Goal: Task Accomplishment & Management: Use online tool/utility

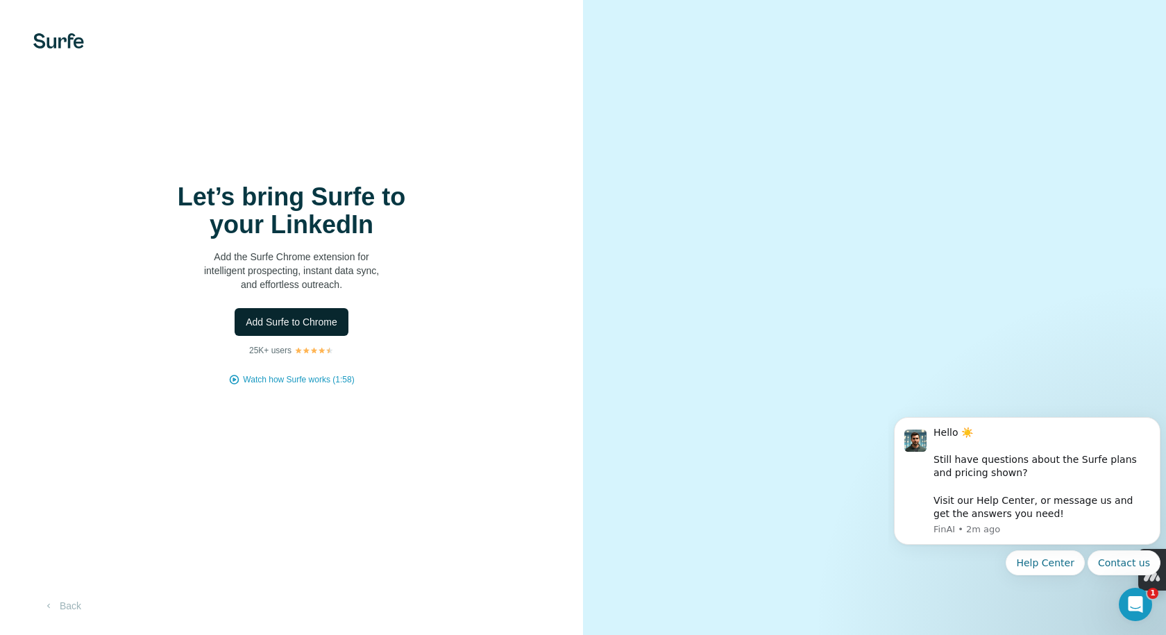
click at [291, 321] on span "Add Surfe to Chrome" at bounding box center [292, 322] width 92 height 14
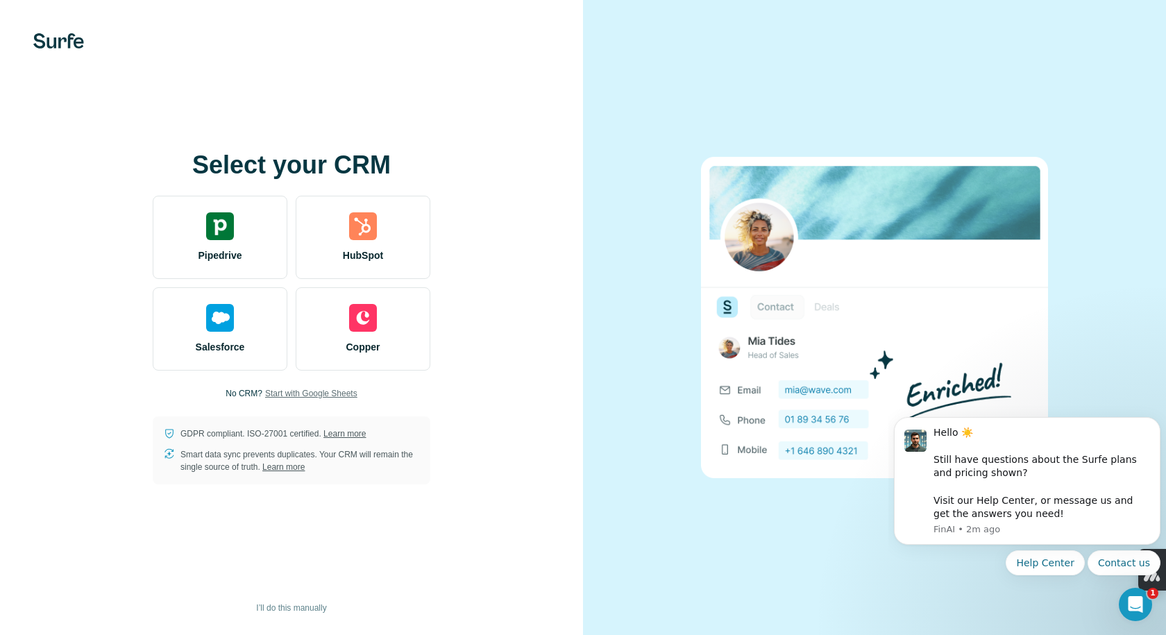
click at [316, 391] on span "Start with Google Sheets" at bounding box center [311, 393] width 92 height 12
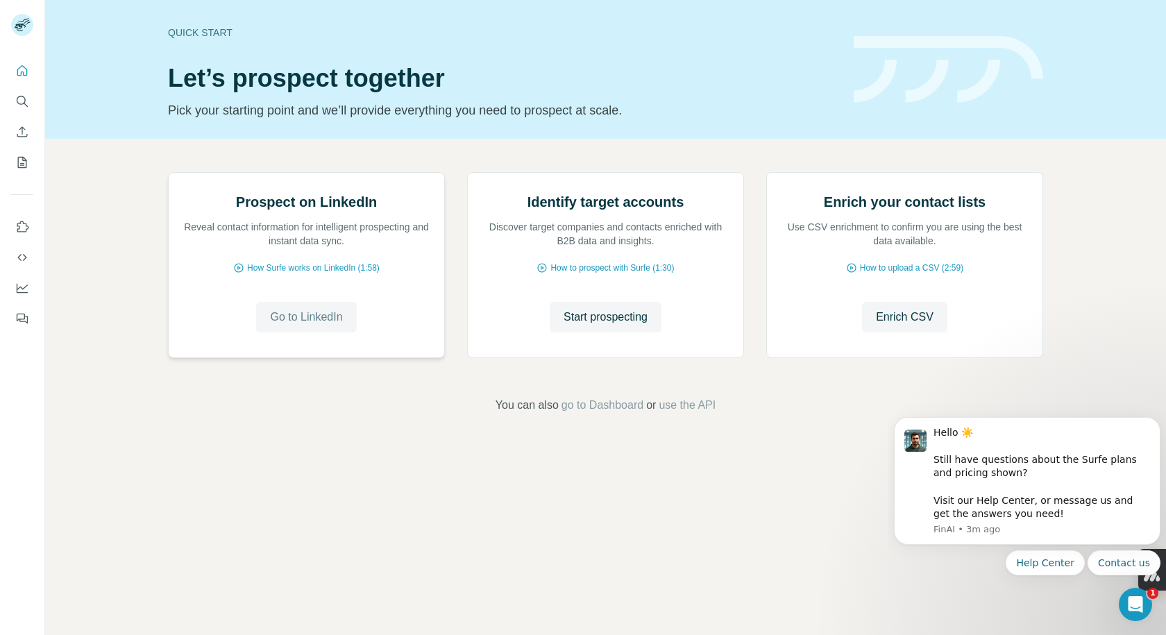
click at [309, 325] on span "Go to LinkedIn" at bounding box center [306, 317] width 72 height 17
click at [337, 212] on h2 "Prospect on LinkedIn" at bounding box center [306, 201] width 141 height 19
click at [305, 274] on span "How Surfe works on LinkedIn (1:58)" at bounding box center [313, 268] width 133 height 12
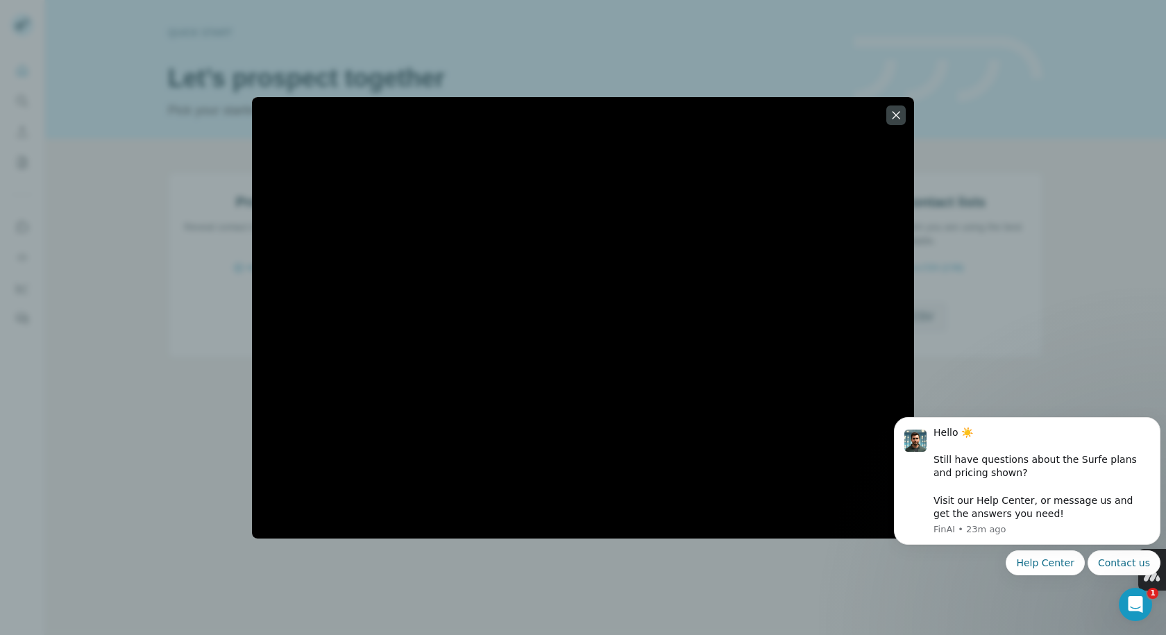
click at [897, 119] on icon "button" at bounding box center [896, 115] width 14 height 14
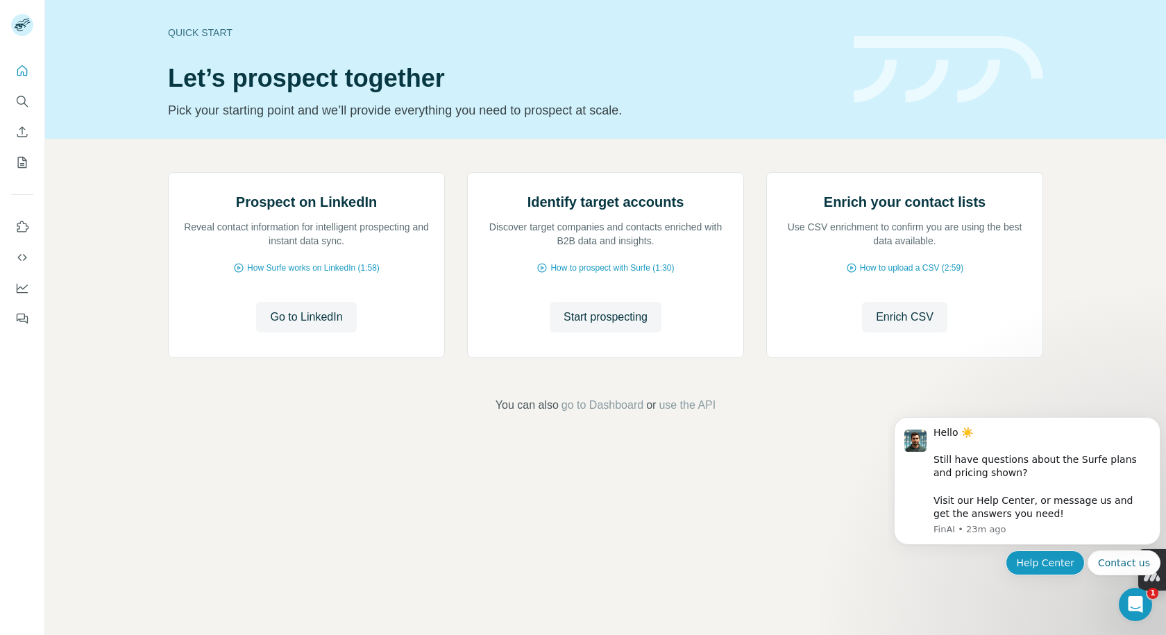
click at [1046, 557] on button "Help Center" at bounding box center [1044, 562] width 79 height 25
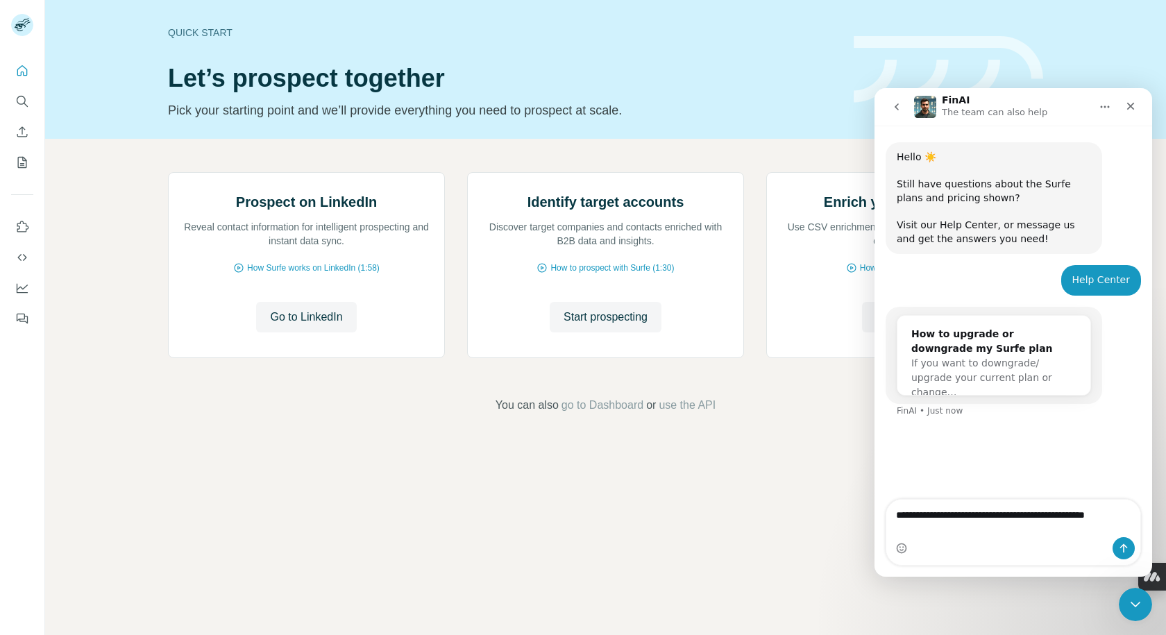
type textarea "**********"
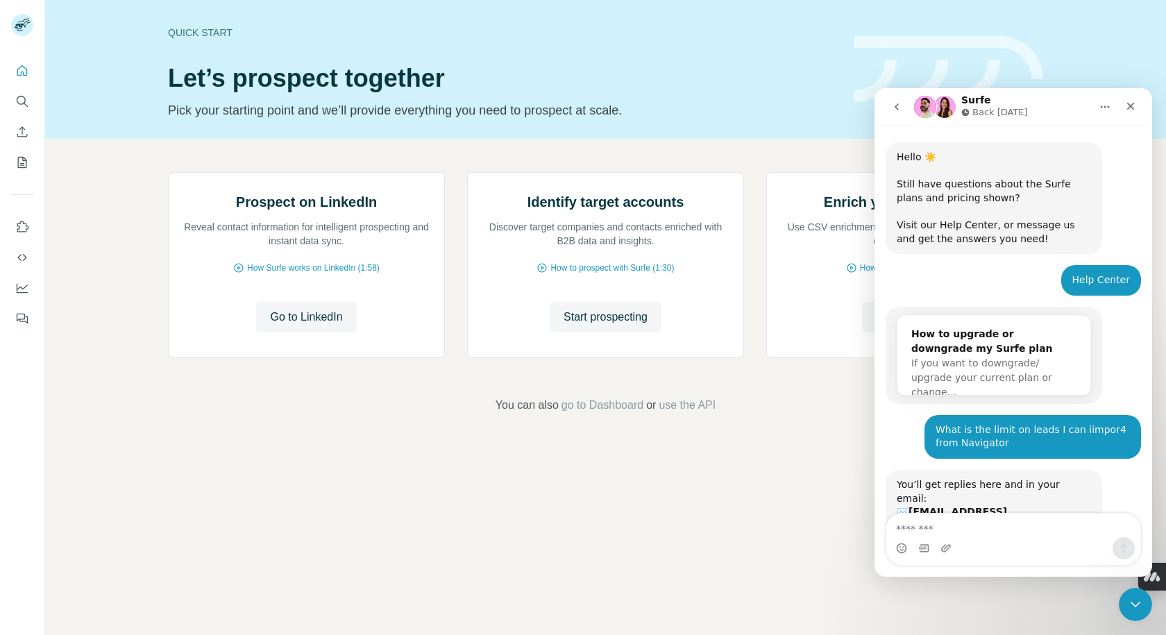
scroll to position [102, 0]
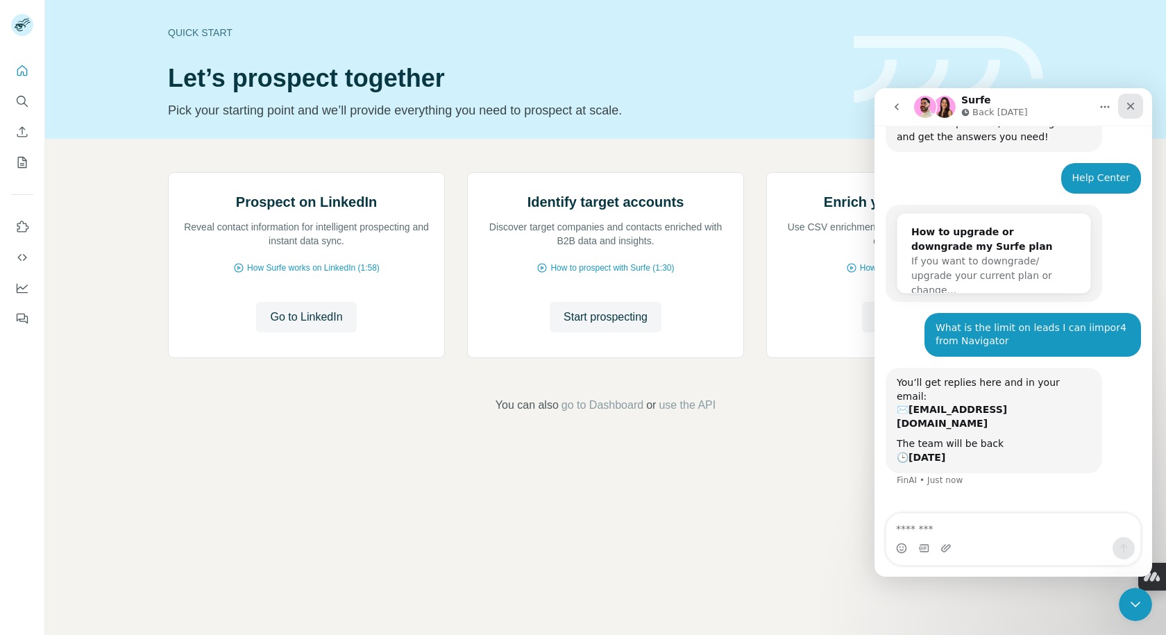
click at [1132, 105] on icon "Close" at bounding box center [1130, 106] width 11 height 11
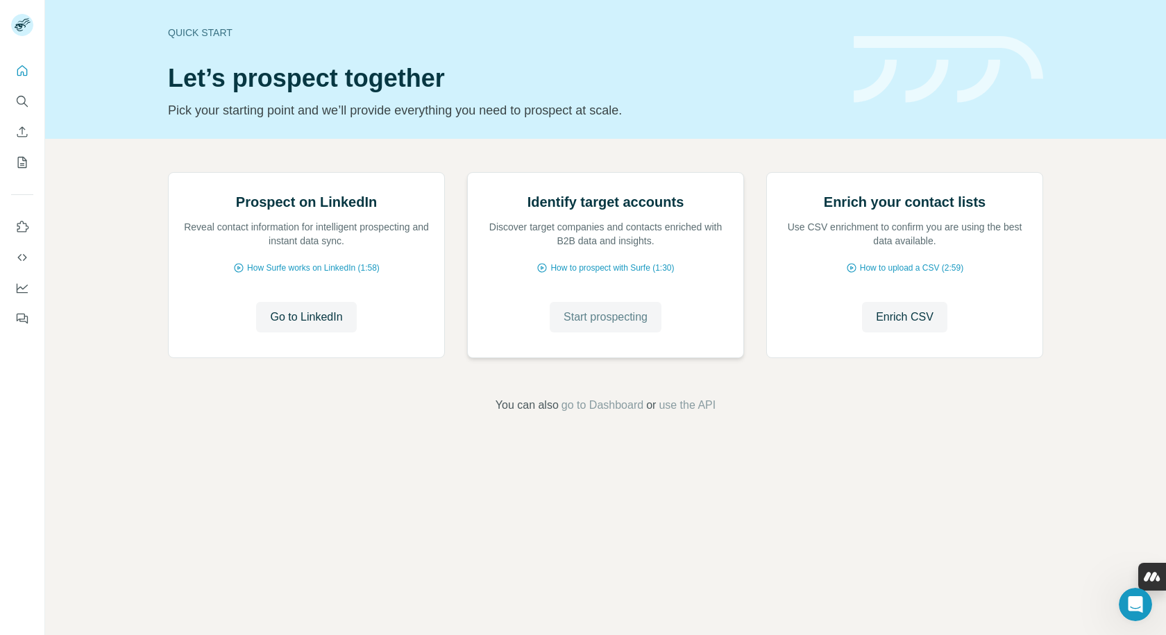
click at [607, 325] on span "Start prospecting" at bounding box center [605, 317] width 84 height 17
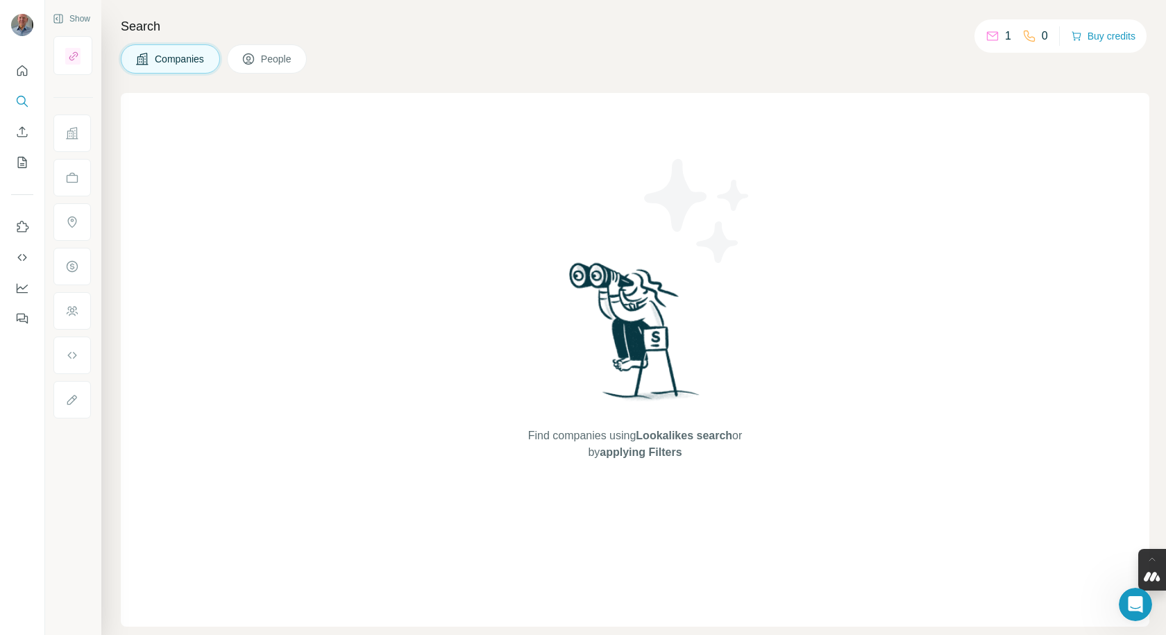
click at [157, 60] on span "Companies" at bounding box center [180, 59] width 51 height 14
click at [281, 67] on button "People" at bounding box center [267, 58] width 80 height 29
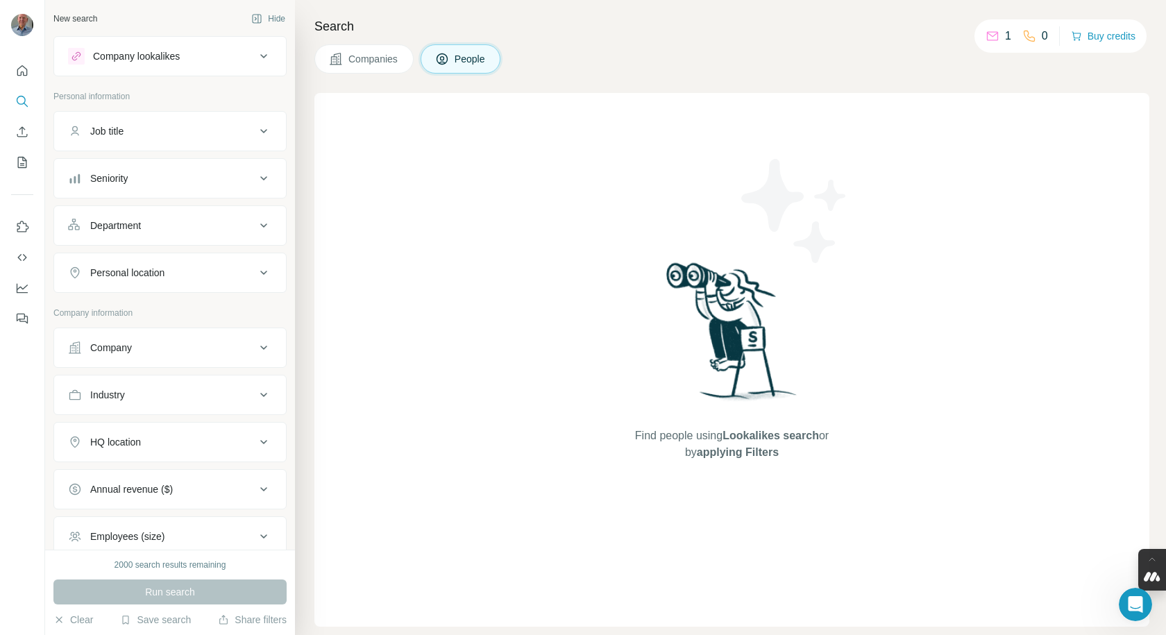
click at [255, 58] on icon at bounding box center [263, 56] width 17 height 17
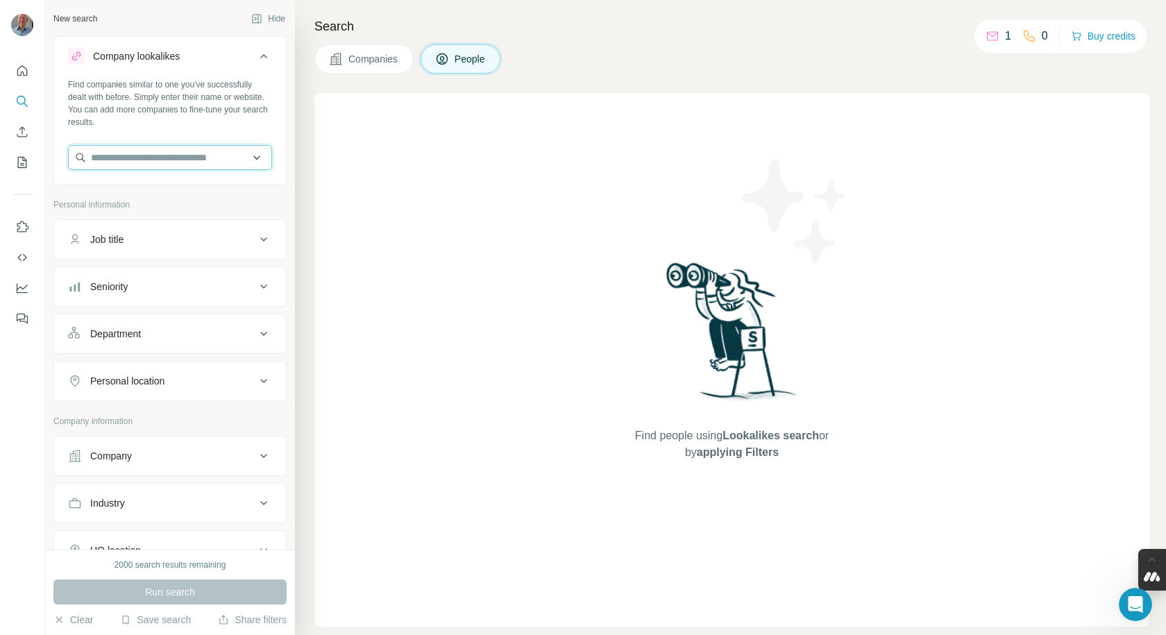
click at [160, 158] on input "text" at bounding box center [170, 157] width 204 height 25
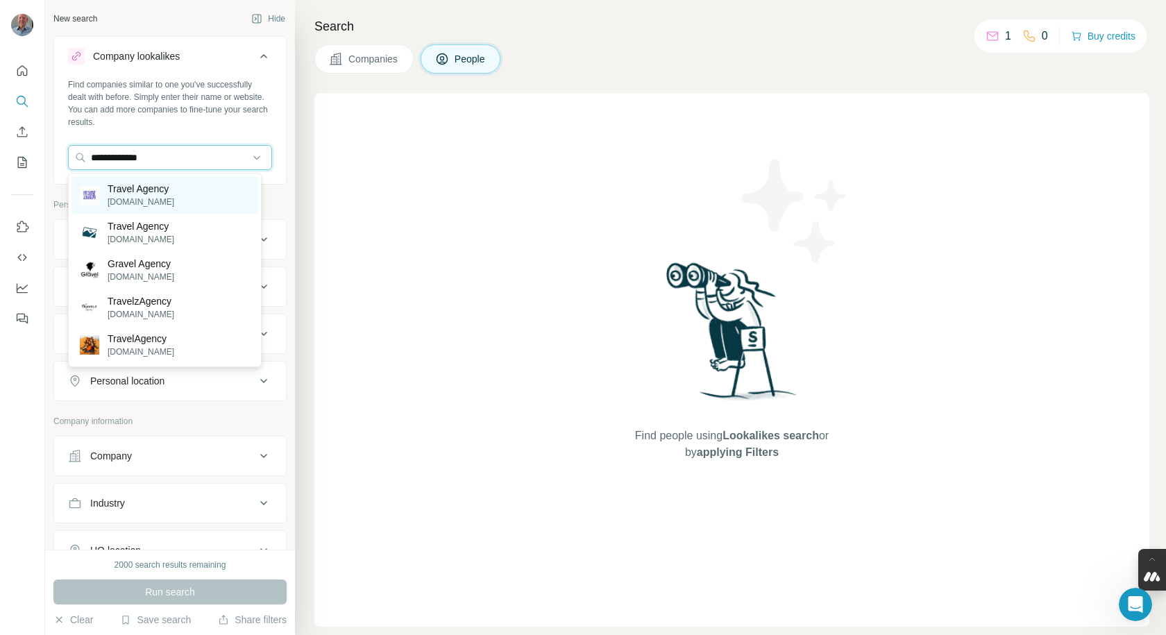
type input "**********"
click at [141, 187] on p "Travel Agency" at bounding box center [141, 189] width 67 height 14
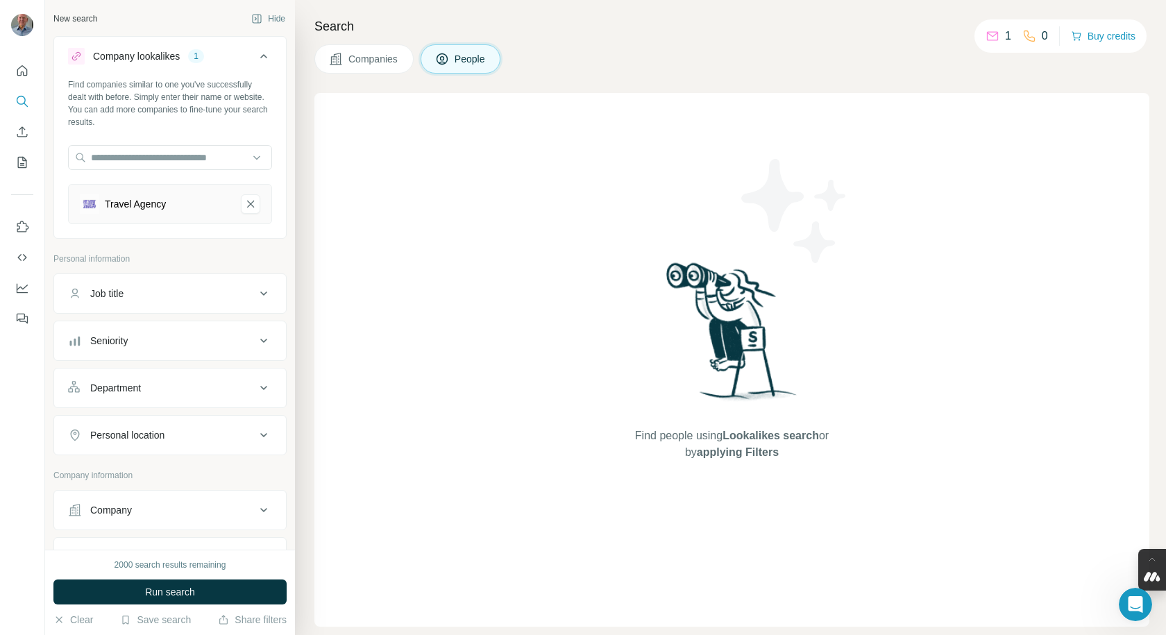
click at [260, 293] on icon at bounding box center [263, 293] width 7 height 4
click at [137, 332] on input "text" at bounding box center [156, 328] width 176 height 25
type input "*"
type input "*****"
click at [255, 379] on icon at bounding box center [263, 382] width 17 height 17
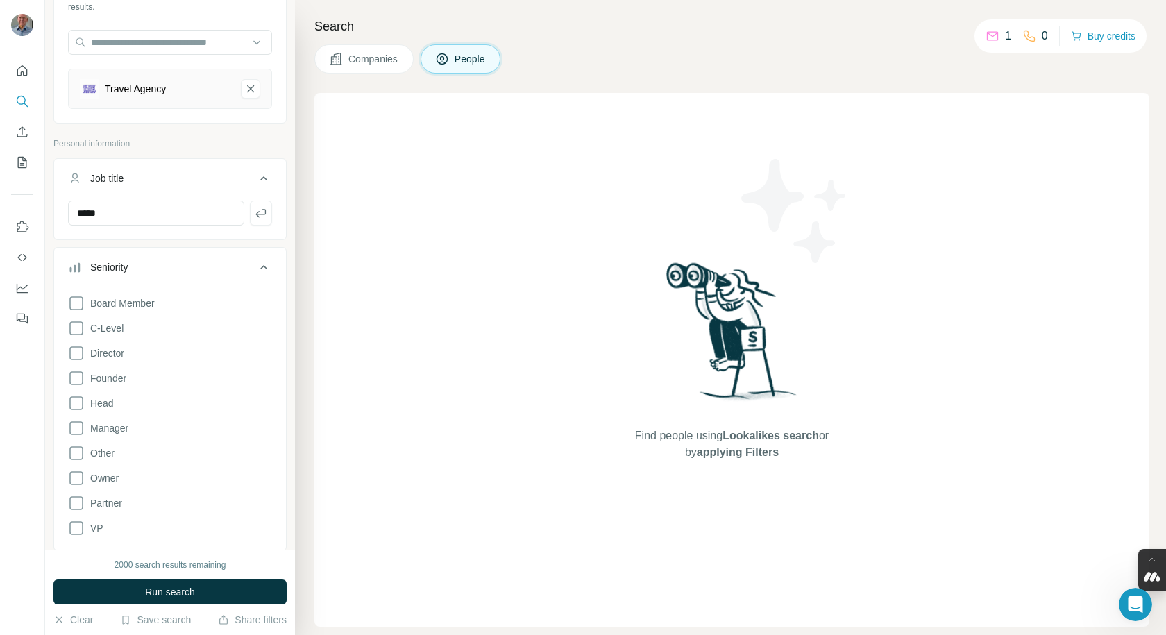
scroll to position [139, 0]
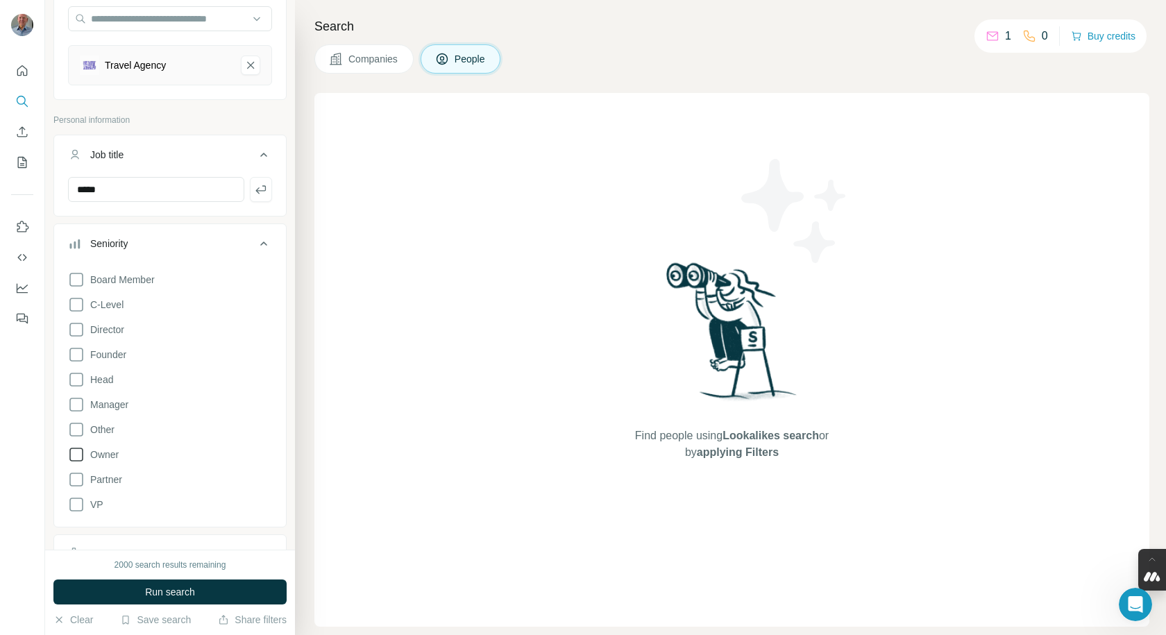
click at [110, 459] on span "Owner" at bounding box center [102, 455] width 34 height 14
click at [106, 477] on span "Partner" at bounding box center [103, 480] width 37 height 14
click at [329, 437] on div "Find people using Lookalikes search or by applying Filters" at bounding box center [731, 360] width 835 height 534
click at [255, 242] on icon at bounding box center [263, 243] width 17 height 17
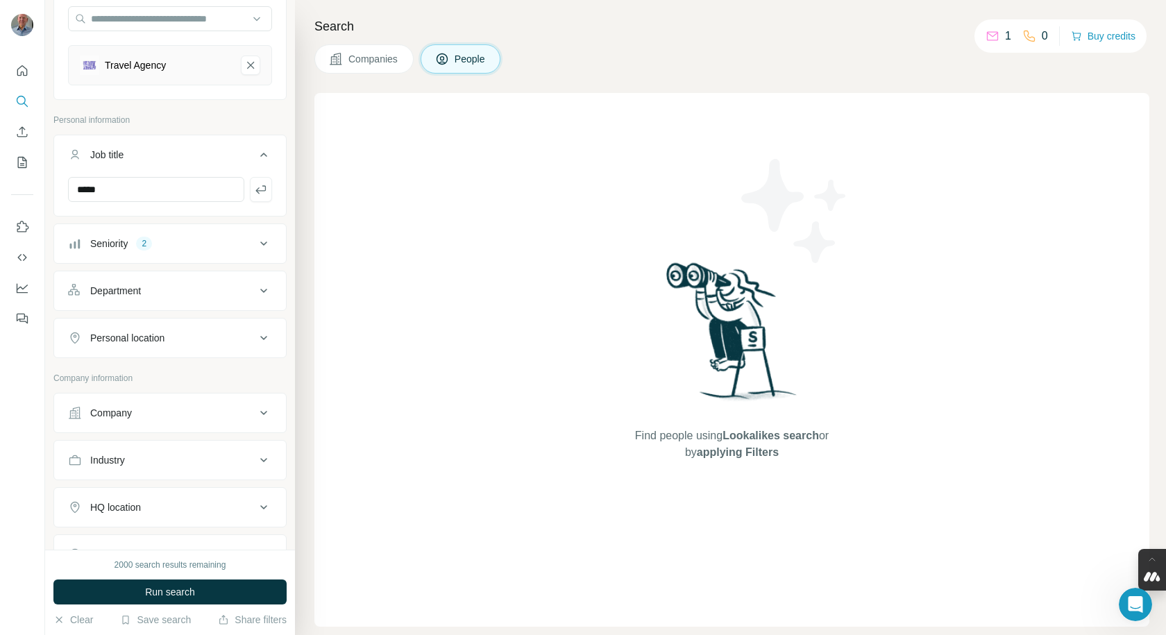
click at [255, 293] on icon at bounding box center [263, 290] width 17 height 17
click at [255, 341] on icon at bounding box center [263, 338] width 17 height 17
click at [189, 369] on input "text" at bounding box center [170, 372] width 204 height 25
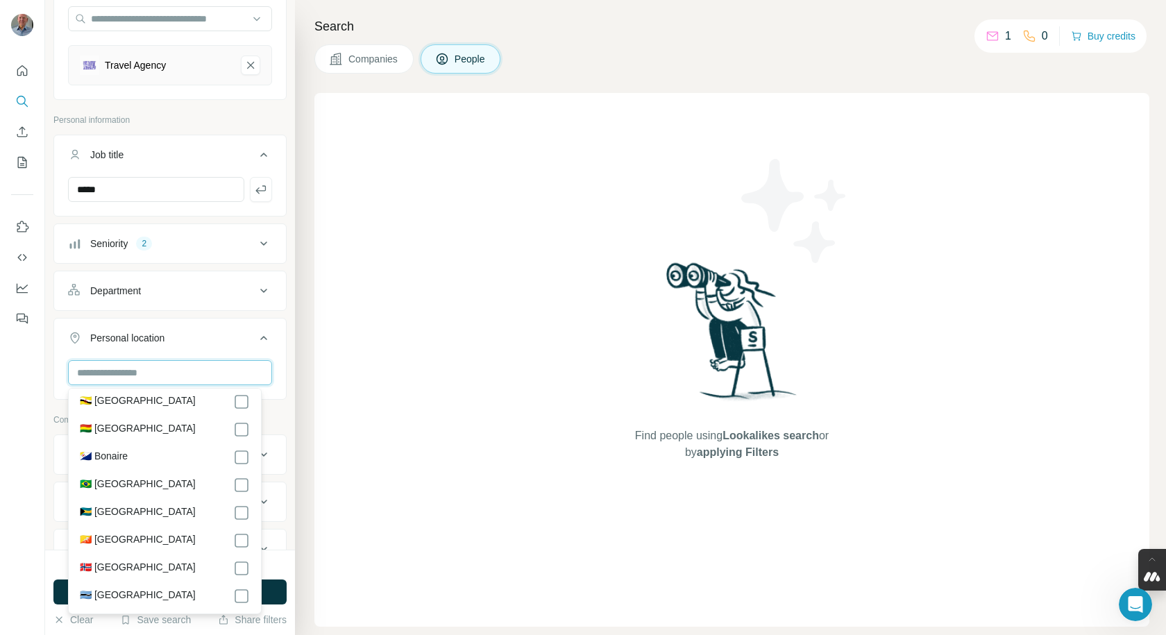
scroll to position [763, 0]
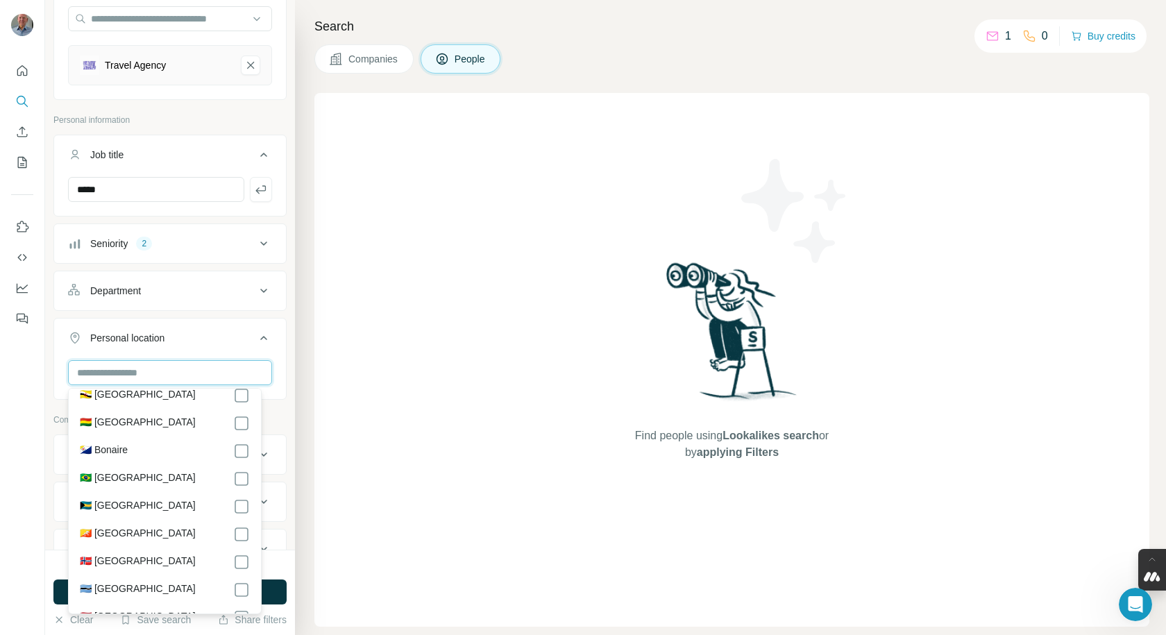
click at [156, 373] on input "text" at bounding box center [170, 372] width 204 height 25
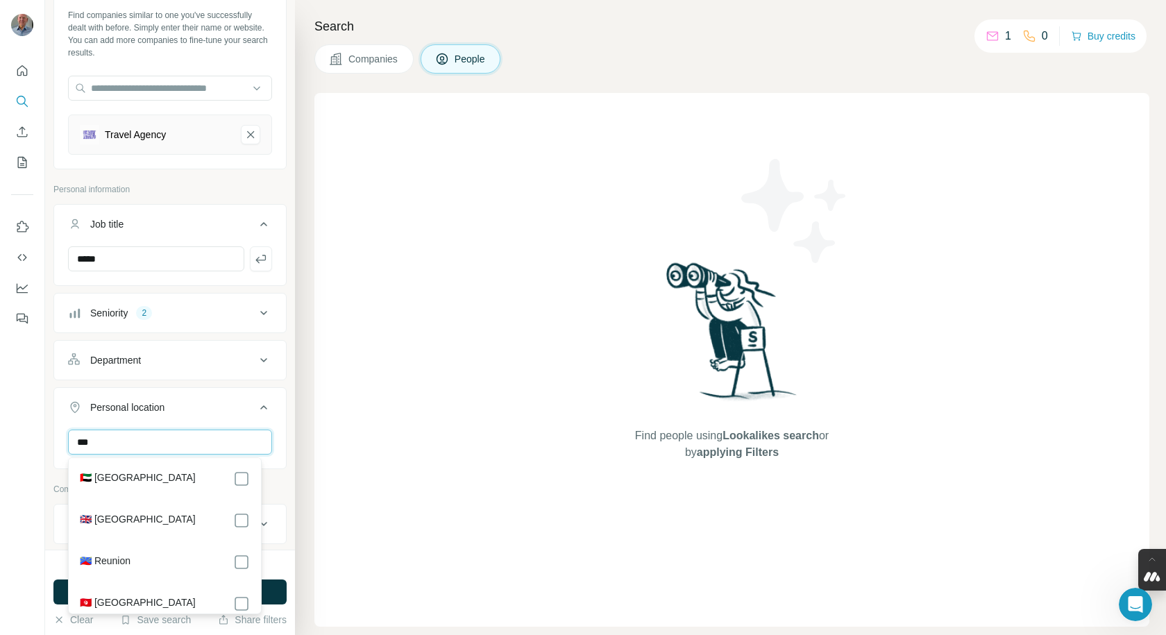
scroll to position [67, 0]
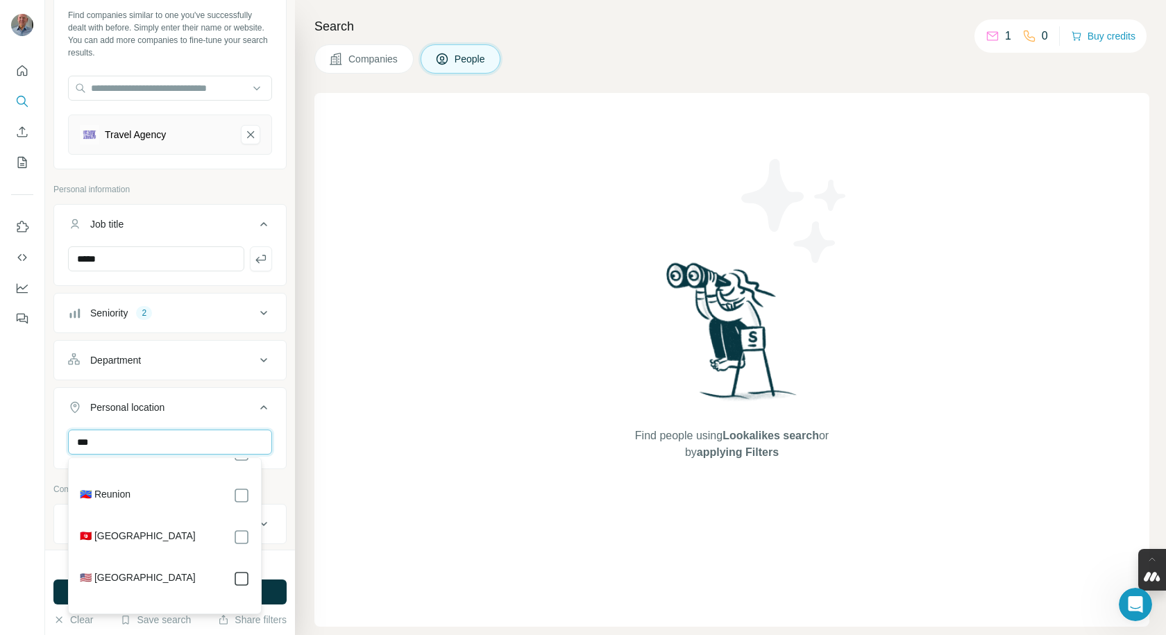
type input "***"
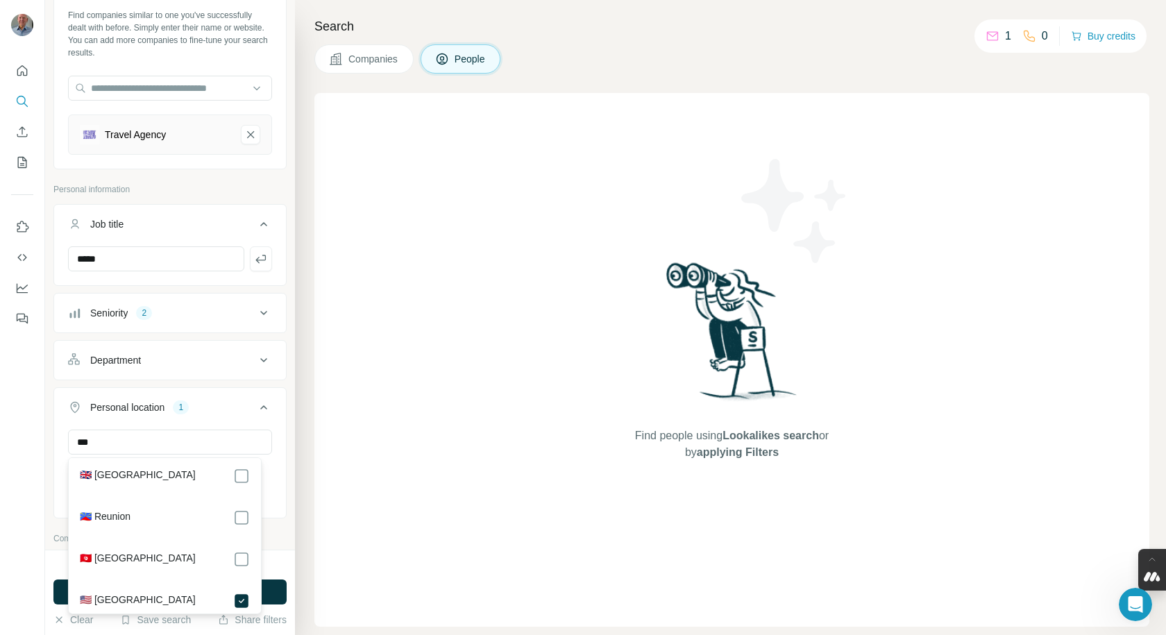
scroll to position [67, 0]
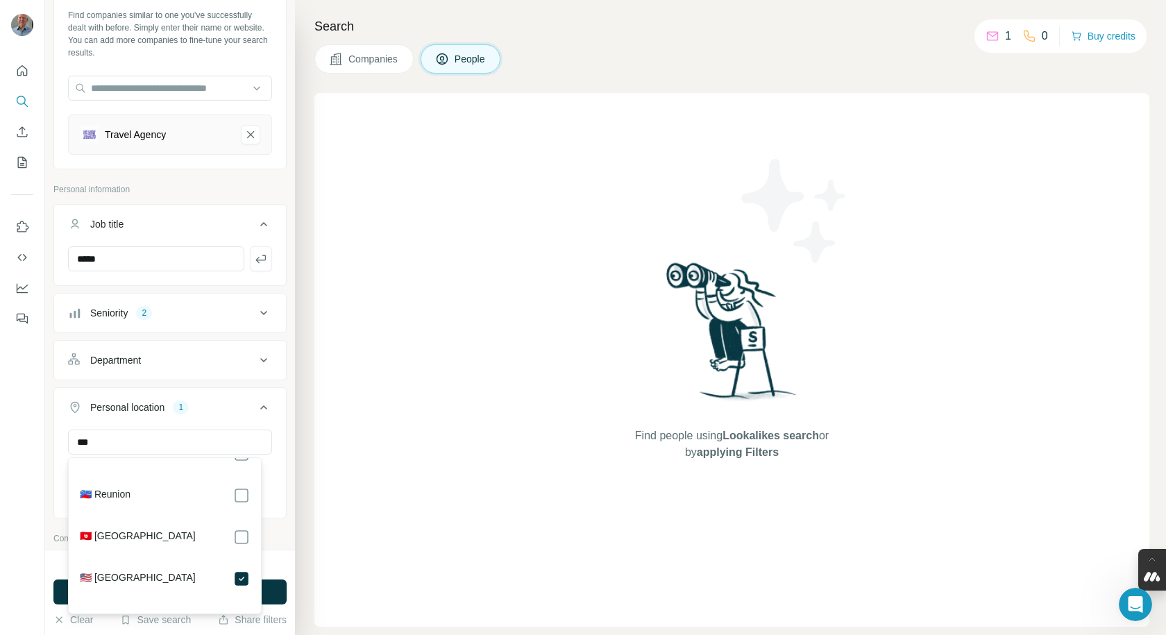
click at [128, 580] on label "🇺🇸 [GEOGRAPHIC_DATA]" at bounding box center [138, 578] width 116 height 17
click at [275, 435] on div "Personal location ***" at bounding box center [169, 428] width 233 height 82
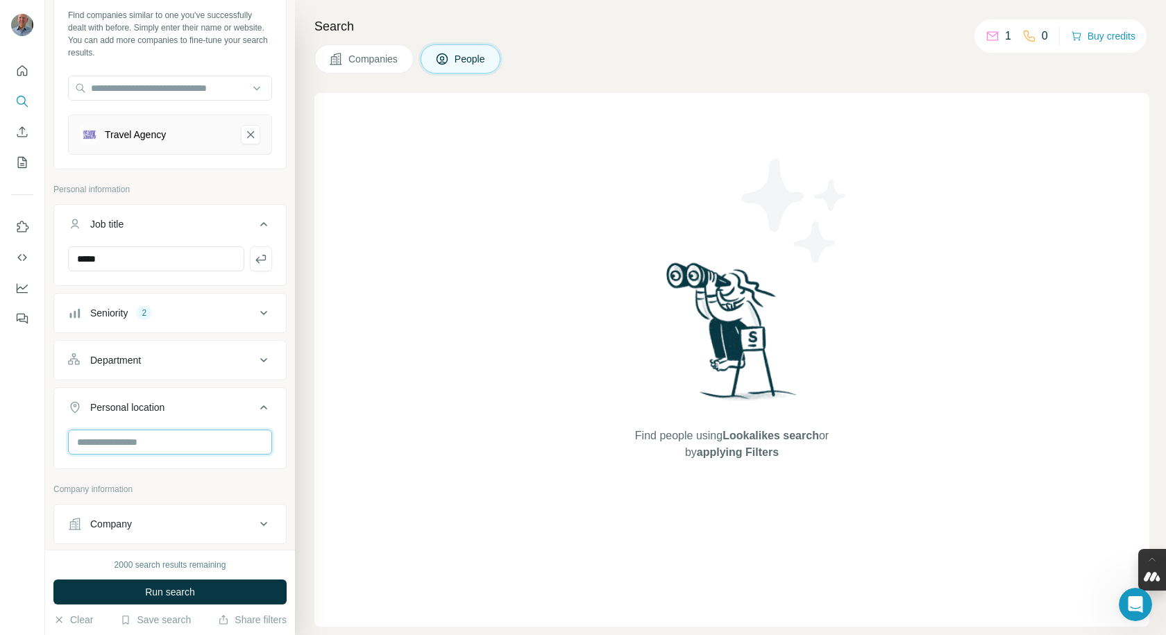
click at [156, 439] on input "text" at bounding box center [170, 441] width 204 height 25
type input "**********"
click at [137, 479] on label "🇺🇸 [GEOGRAPHIC_DATA]" at bounding box center [138, 478] width 116 height 17
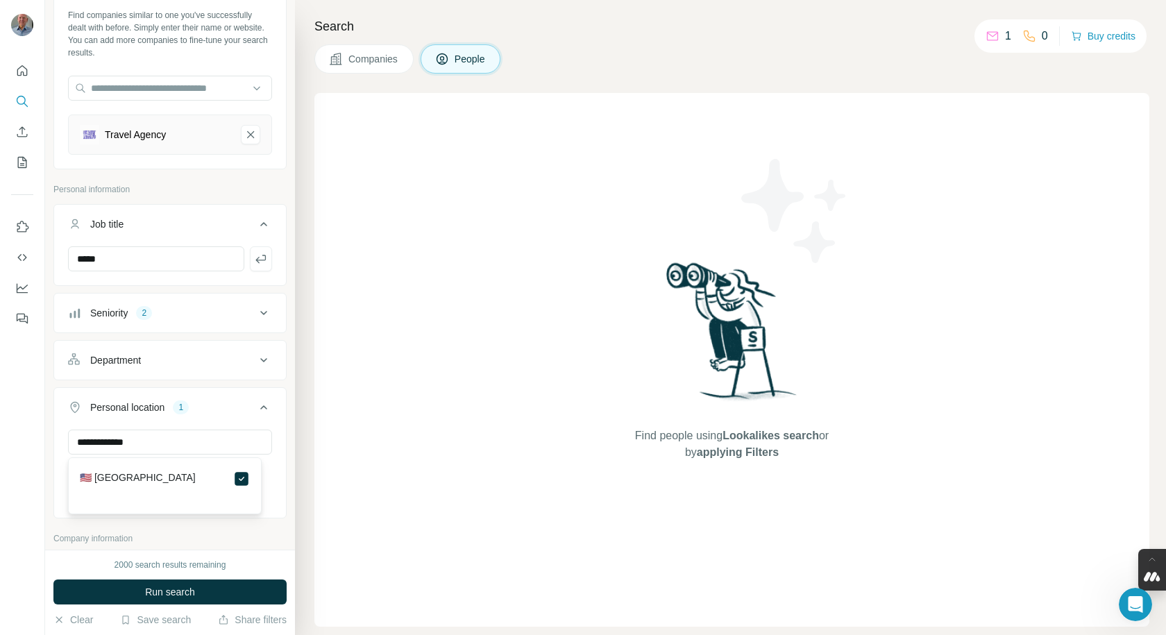
click at [473, 462] on div "Find people using Lookalikes search or by applying Filters" at bounding box center [731, 360] width 835 height 534
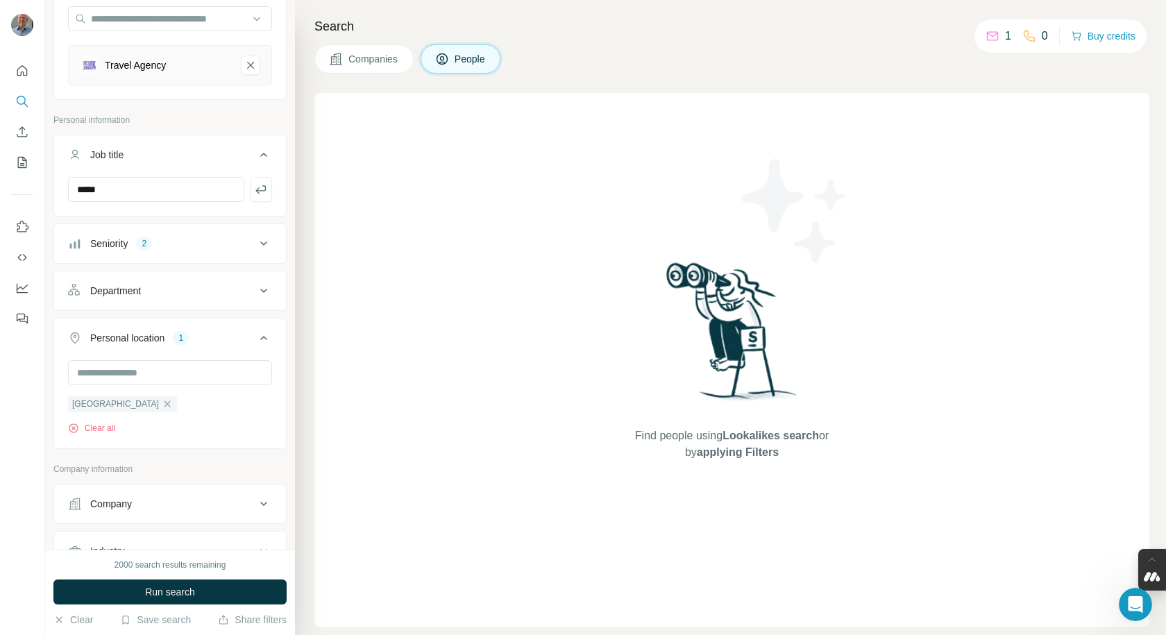
click at [255, 291] on icon at bounding box center [263, 290] width 17 height 17
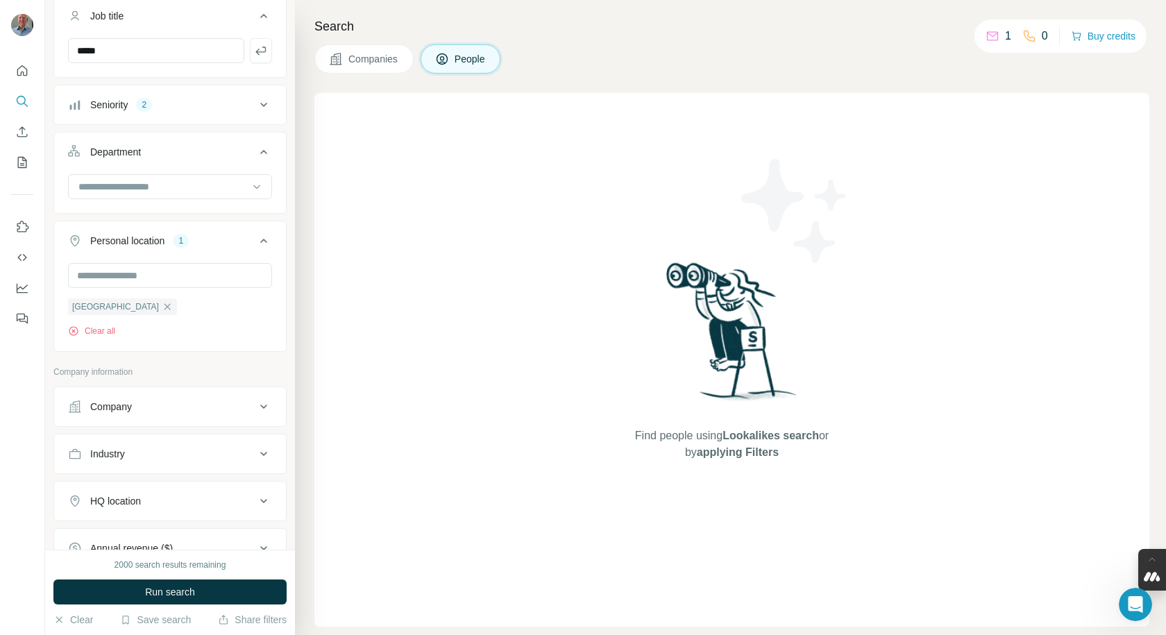
scroll to position [208, 0]
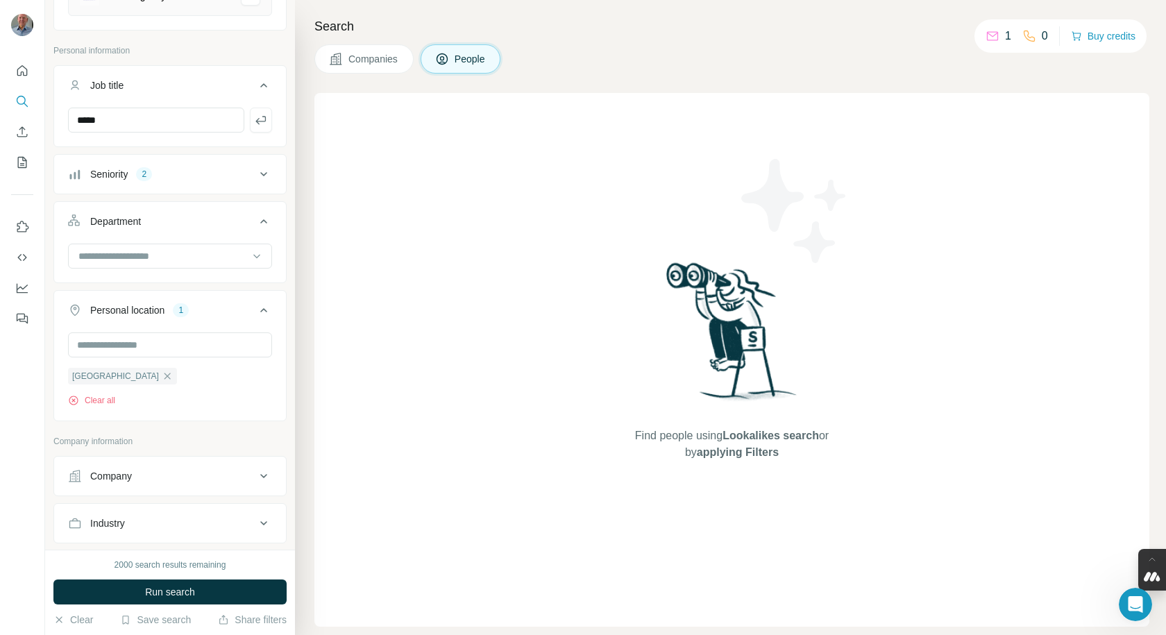
click at [255, 312] on icon at bounding box center [263, 310] width 17 height 17
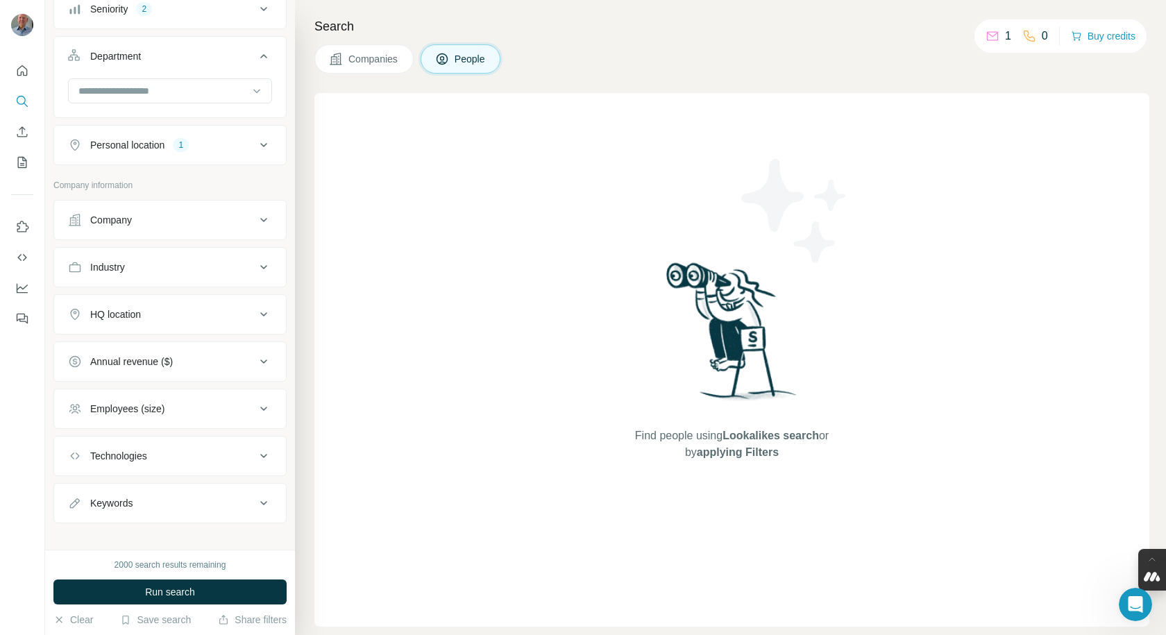
scroll to position [386, 0]
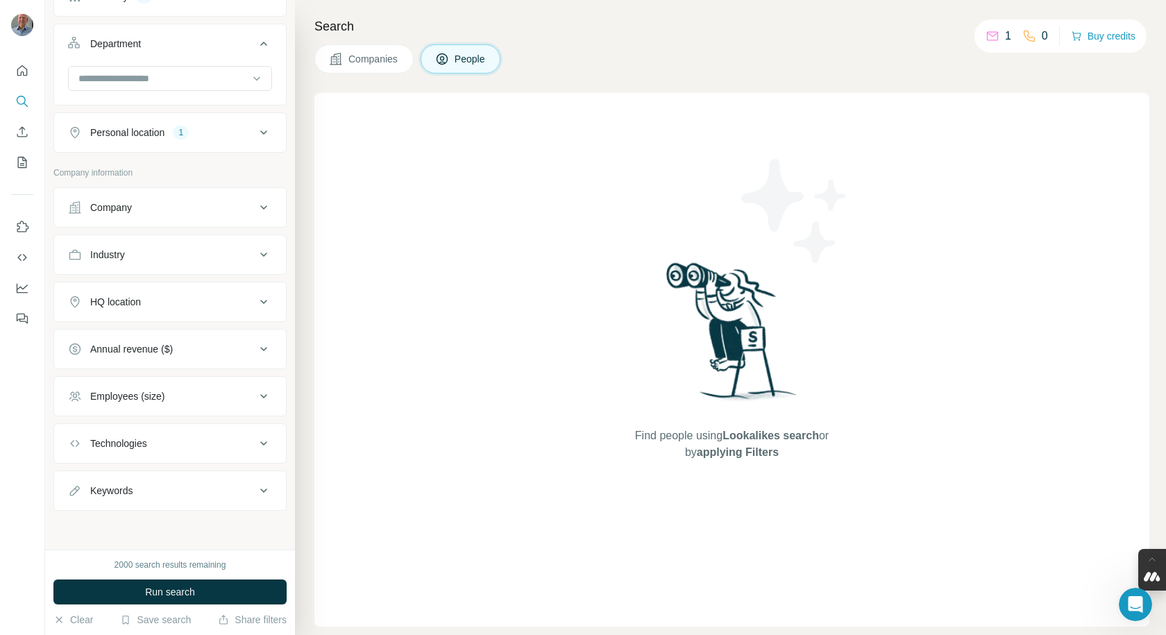
click at [255, 253] on icon at bounding box center [263, 254] width 17 height 17
click at [160, 291] on input at bounding box center [162, 289] width 171 height 15
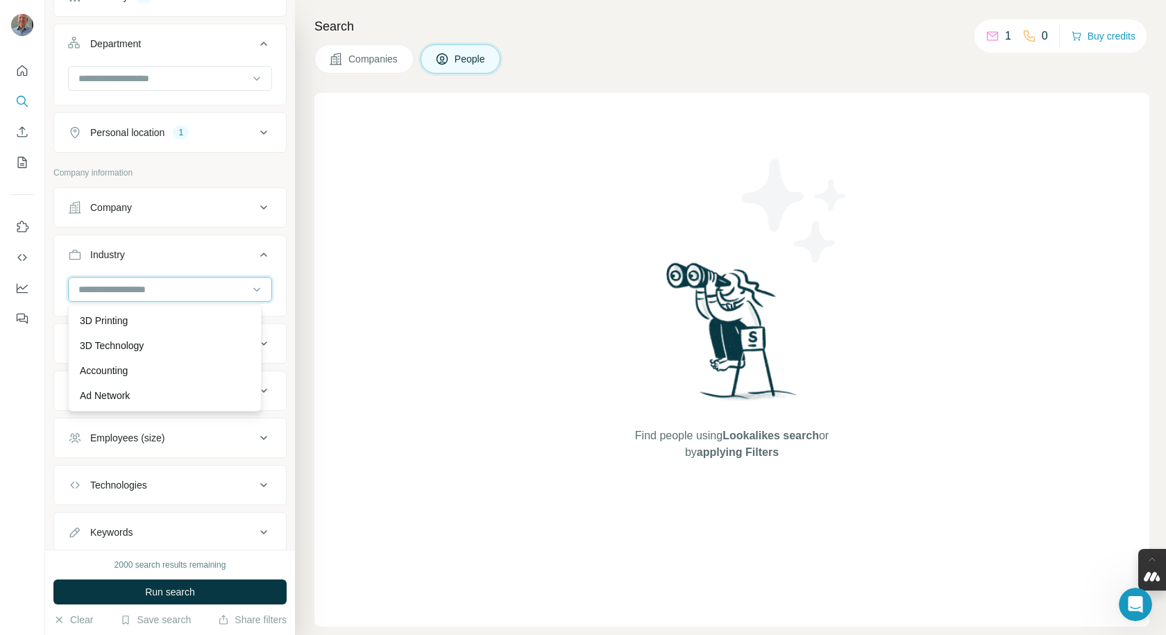
click at [158, 287] on input at bounding box center [162, 289] width 171 height 15
click at [250, 291] on icon at bounding box center [257, 289] width 14 height 14
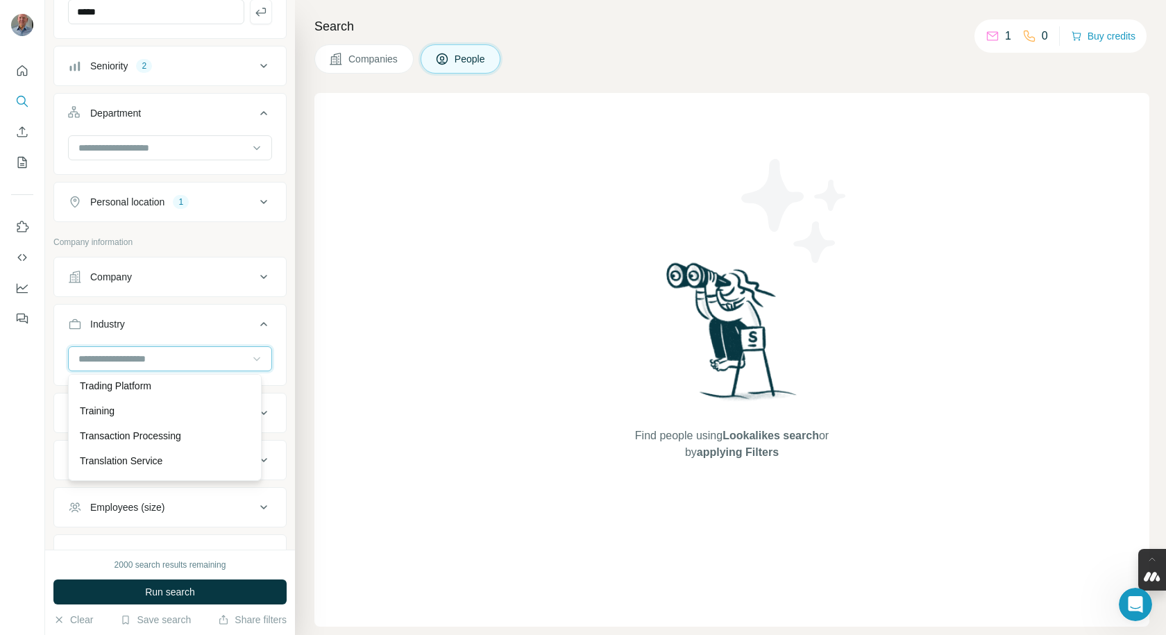
scroll to position [14111, 0]
click at [158, 362] on div "Tourism" at bounding box center [165, 355] width 170 height 14
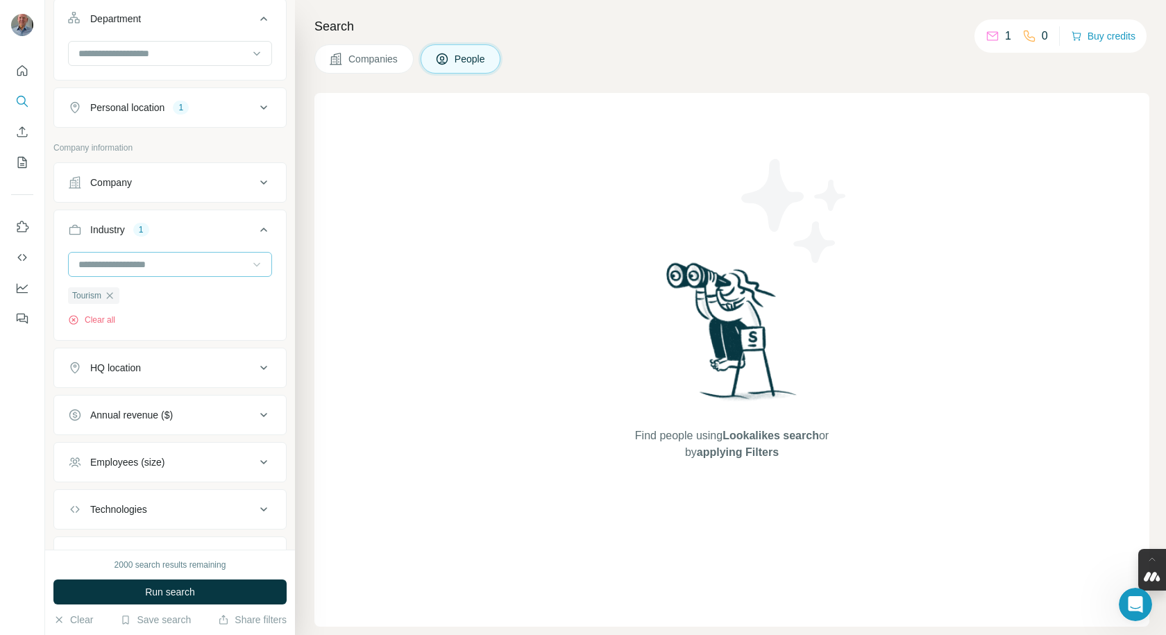
scroll to position [386, 0]
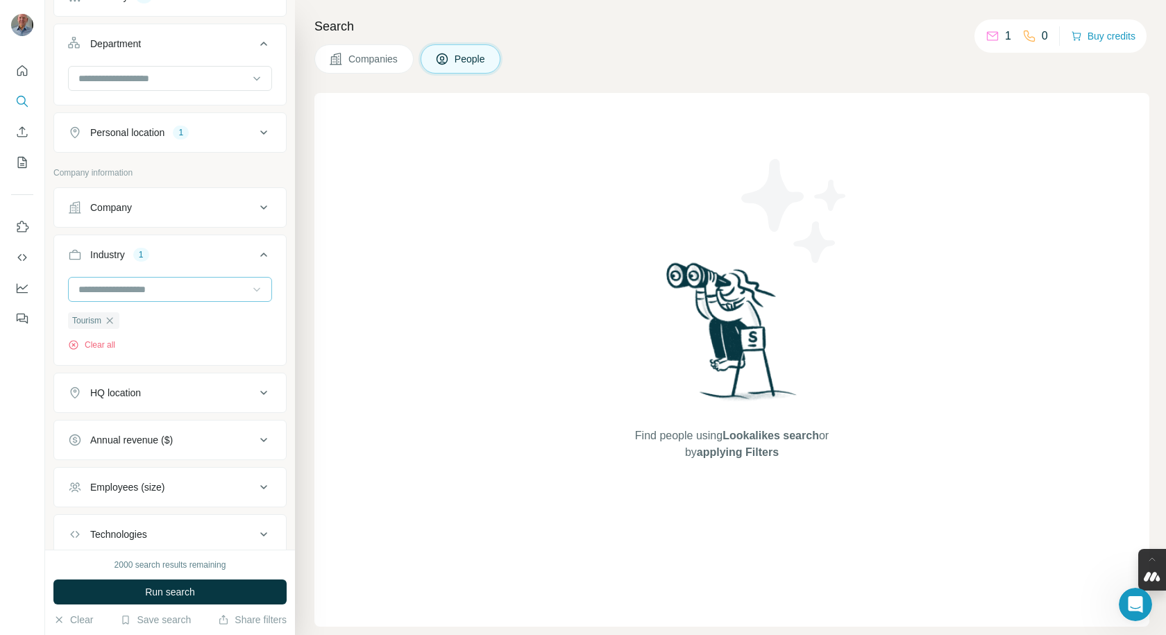
click at [255, 397] on icon at bounding box center [263, 392] width 17 height 17
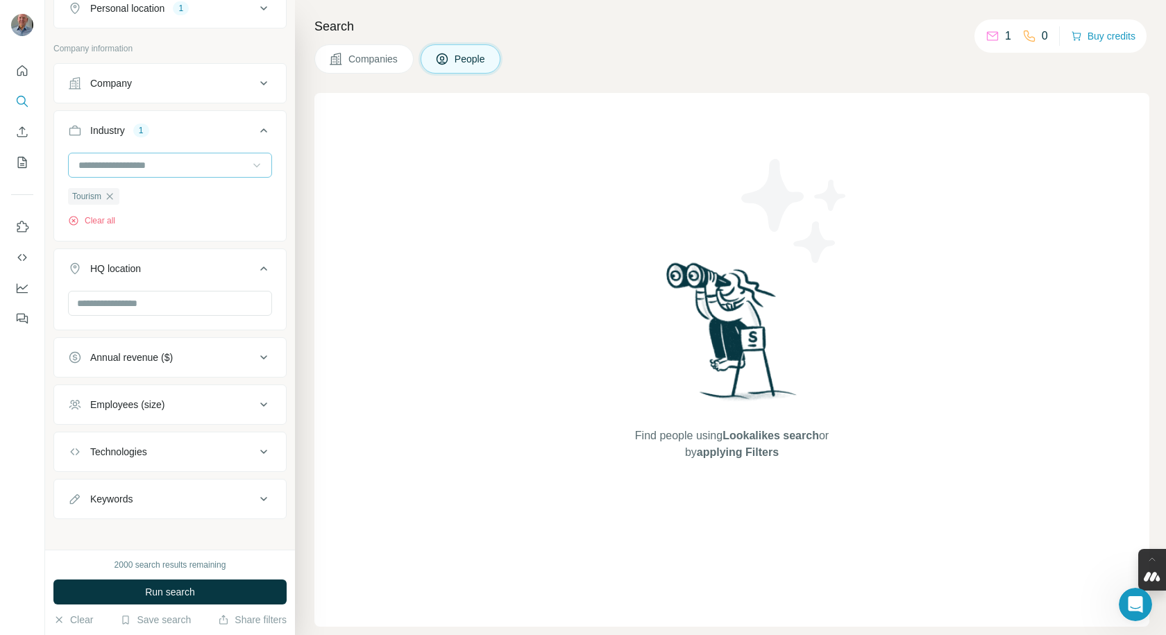
scroll to position [519, 0]
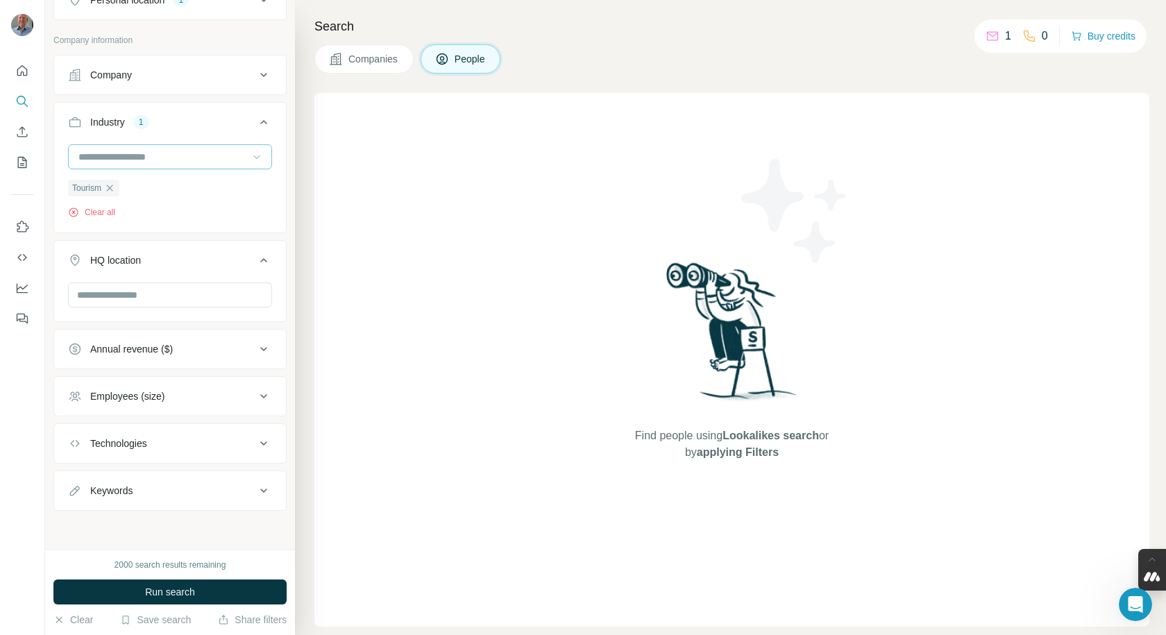
click at [255, 258] on icon at bounding box center [263, 260] width 17 height 17
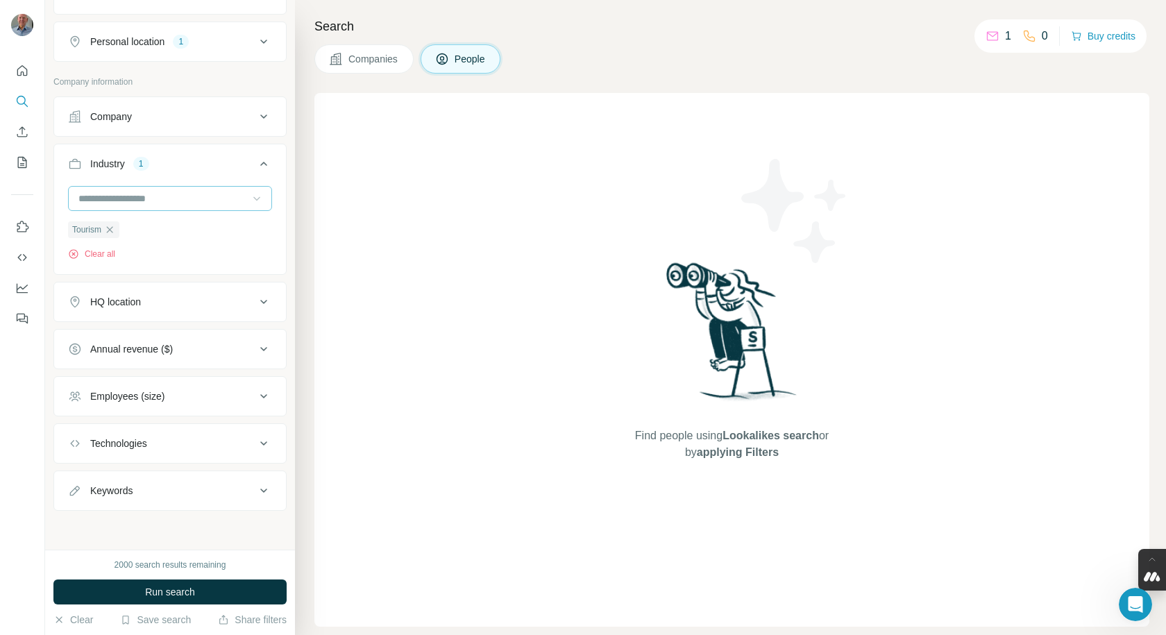
scroll to position [477, 0]
click at [255, 395] on icon at bounding box center [263, 396] width 17 height 17
click at [99, 454] on span "2-10" at bounding box center [97, 452] width 25 height 14
drag, startPoint x: 101, startPoint y: 471, endPoint x: 130, endPoint y: 474, distance: 29.3
click at [103, 473] on span "11-50" at bounding box center [100, 477] width 31 height 14
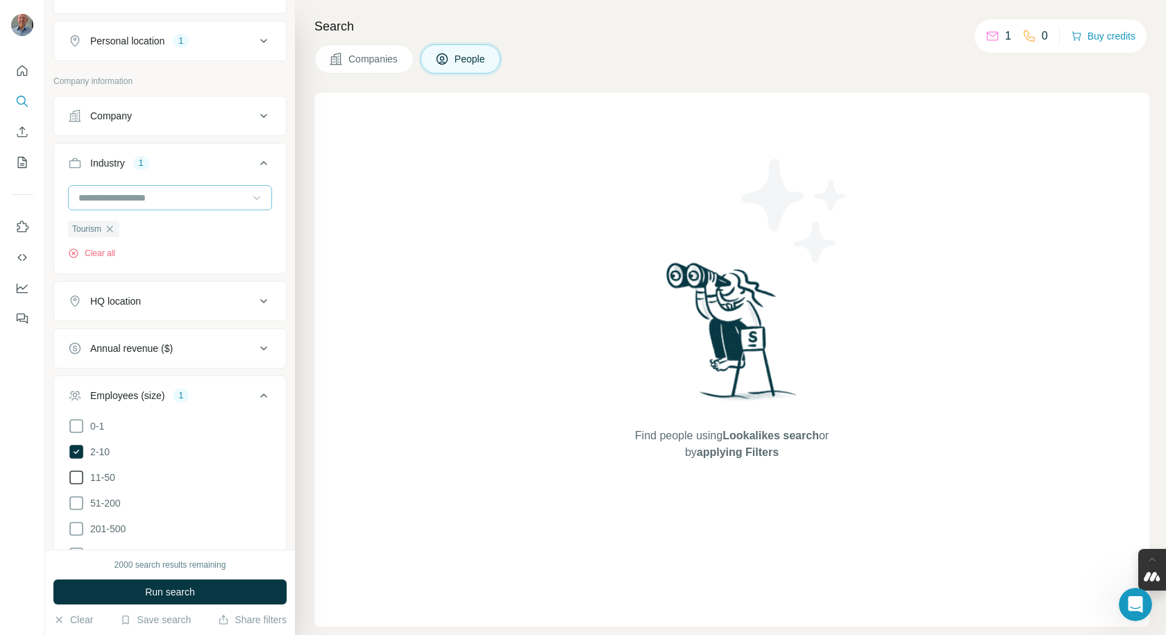
drag, startPoint x: 72, startPoint y: 475, endPoint x: 107, endPoint y: 483, distance: 35.7
click at [75, 475] on icon at bounding box center [76, 477] width 17 height 17
click at [255, 400] on icon at bounding box center [263, 395] width 17 height 17
click at [255, 445] on icon at bounding box center [263, 443] width 17 height 17
click at [255, 445] on icon at bounding box center [263, 442] width 17 height 17
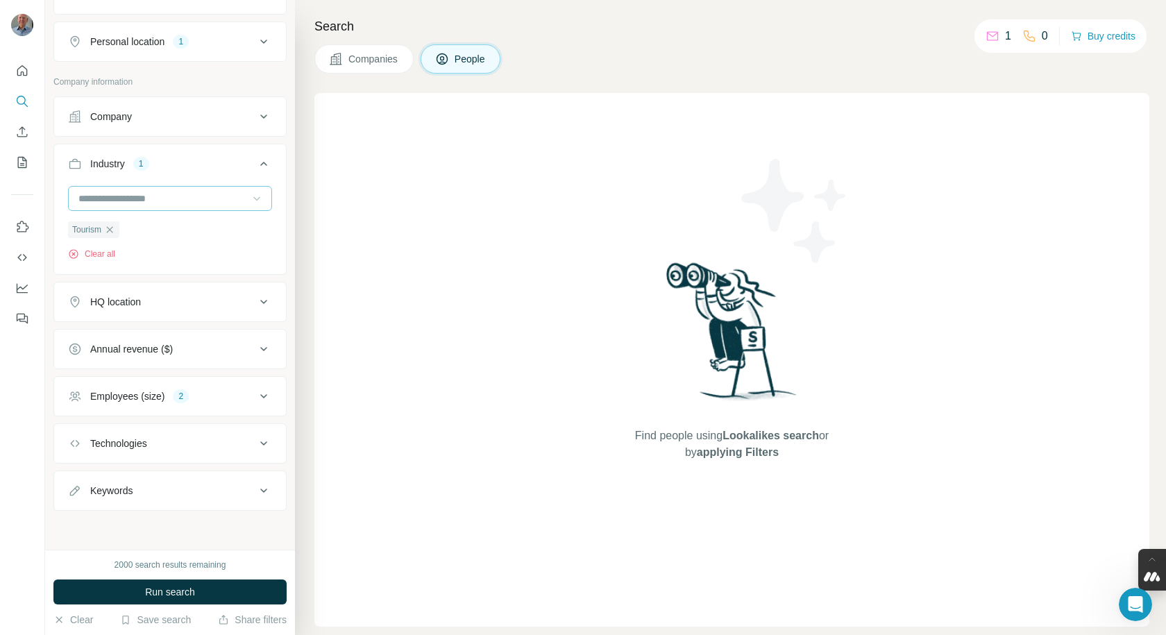
click at [255, 490] on icon at bounding box center [263, 490] width 17 height 17
click at [121, 524] on input "text" at bounding box center [156, 524] width 176 height 25
type input "*"
type input "*******"
click at [180, 594] on span "Run search" at bounding box center [170, 592] width 50 height 14
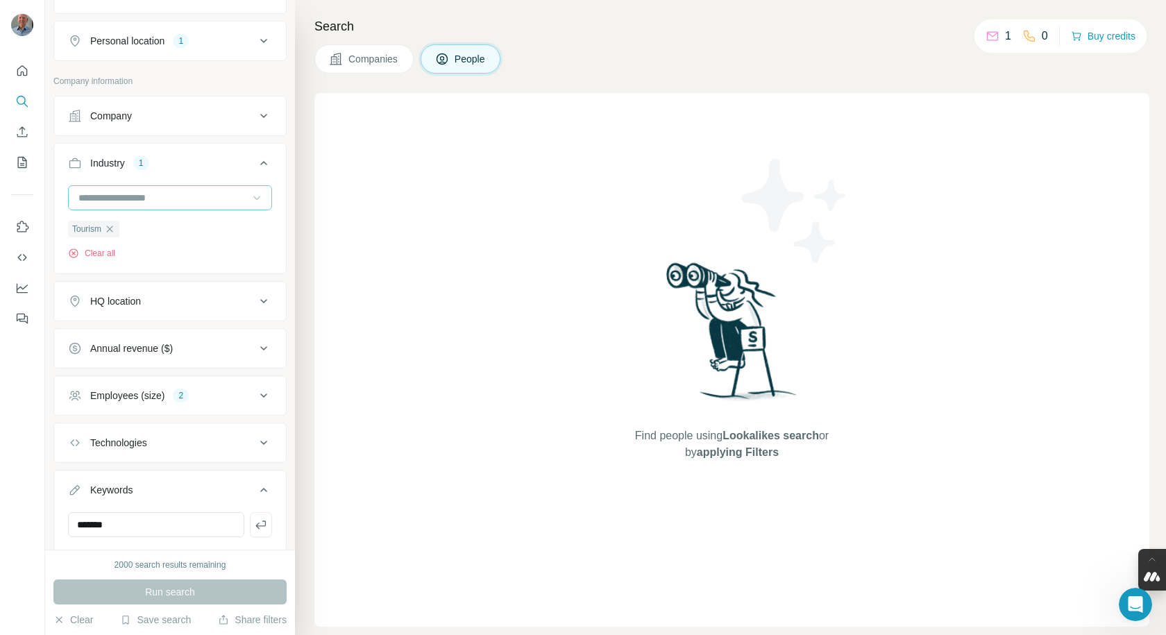
click at [255, 488] on icon at bounding box center [263, 490] width 17 height 17
click at [128, 492] on div "Keywords" at bounding box center [111, 491] width 42 height 14
click at [128, 492] on div "Keywords" at bounding box center [111, 490] width 42 height 14
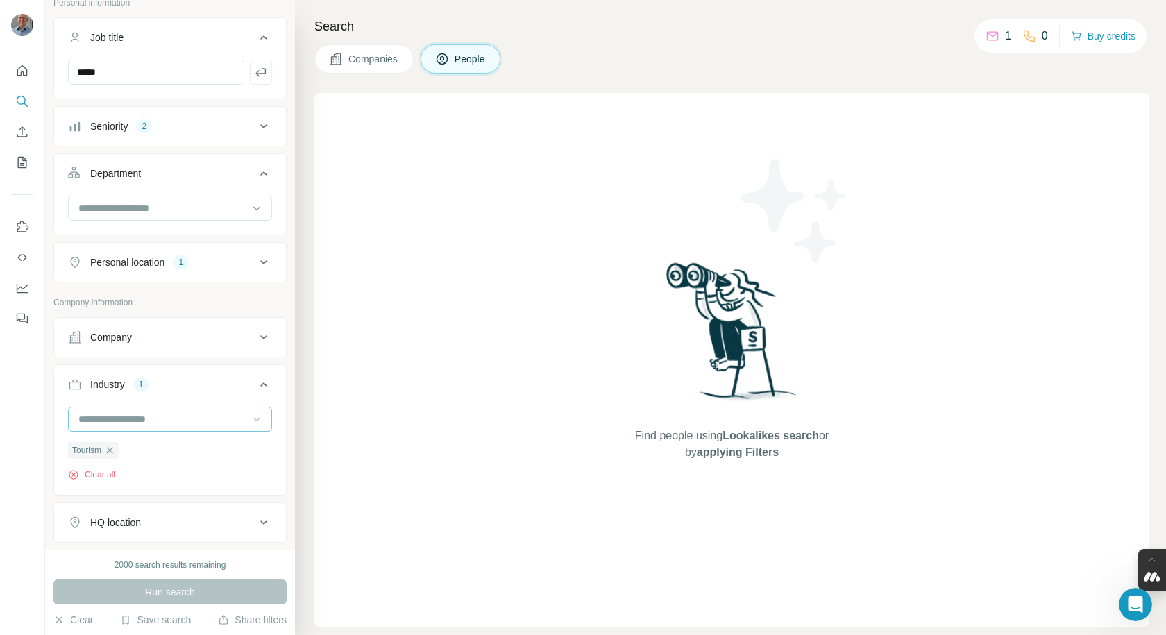
scroll to position [278, 0]
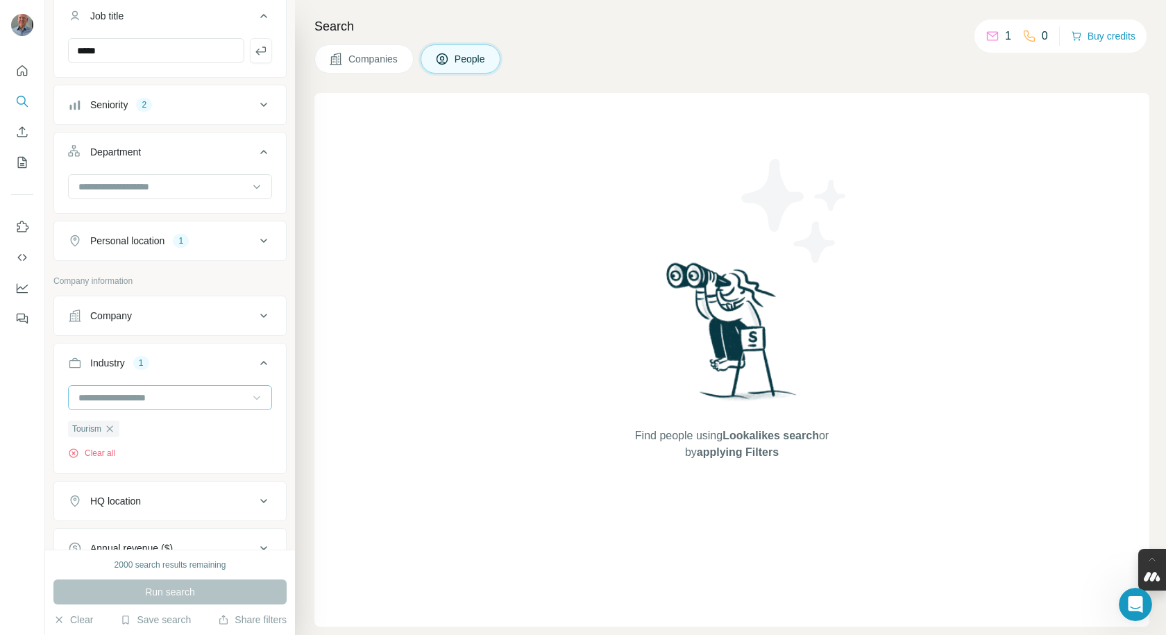
click at [181, 235] on div "1" at bounding box center [181, 241] width 16 height 12
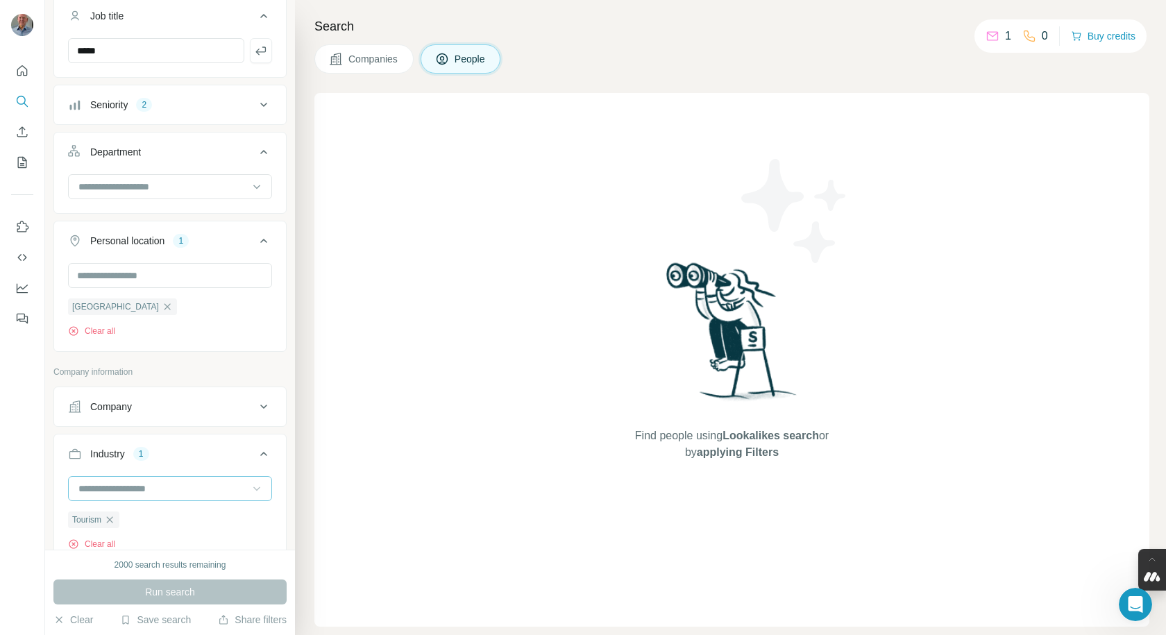
click at [179, 235] on div "1" at bounding box center [181, 241] width 16 height 12
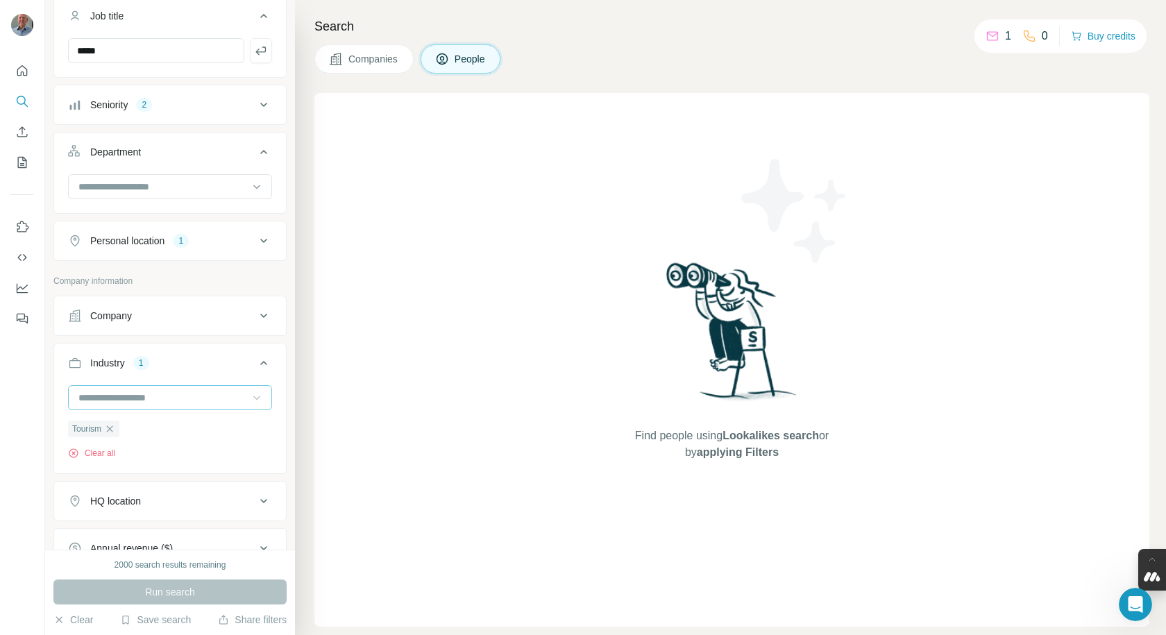
click at [255, 239] on icon at bounding box center [263, 240] width 17 height 17
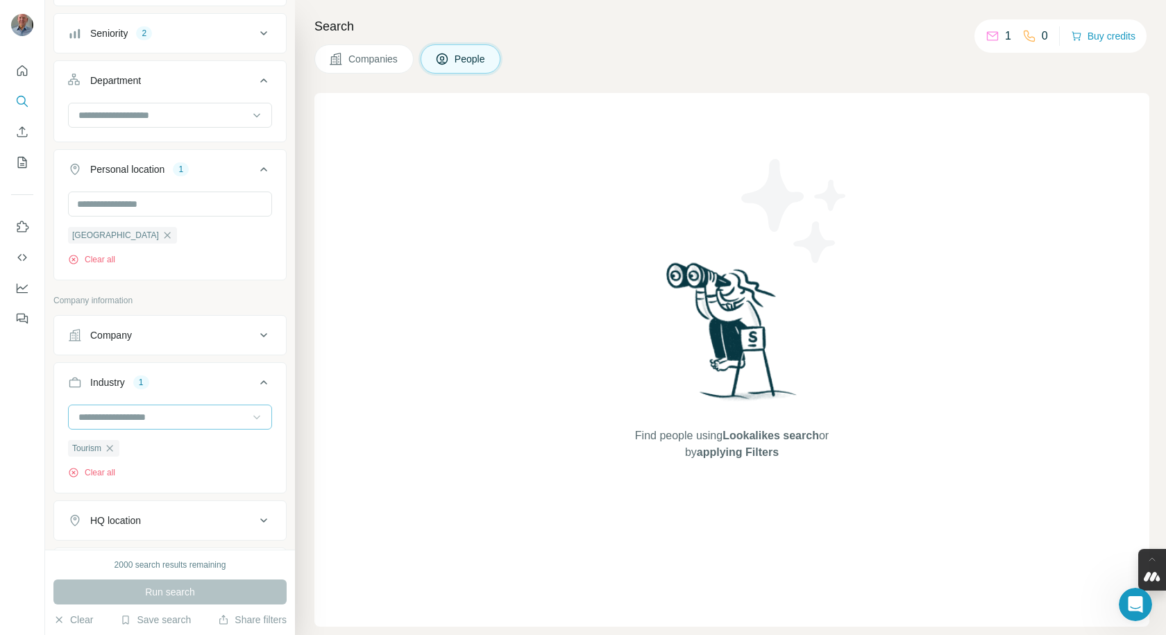
scroll to position [416, 0]
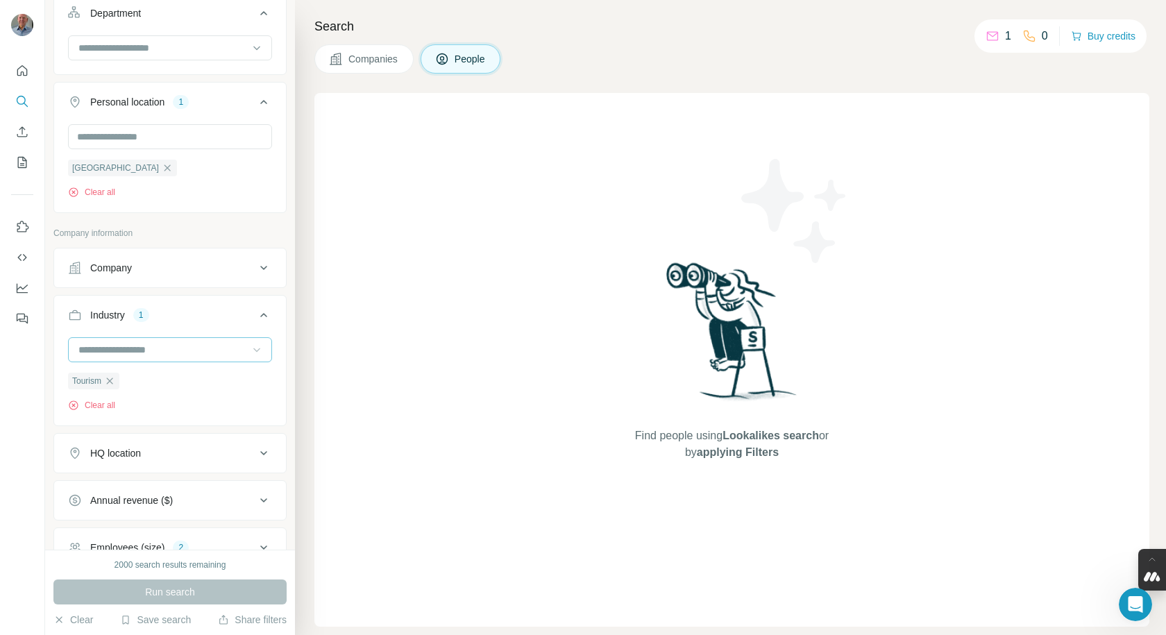
click at [144, 315] on div "1" at bounding box center [141, 315] width 16 height 12
click at [146, 316] on div "1" at bounding box center [141, 315] width 16 height 12
click at [250, 348] on icon at bounding box center [257, 350] width 14 height 14
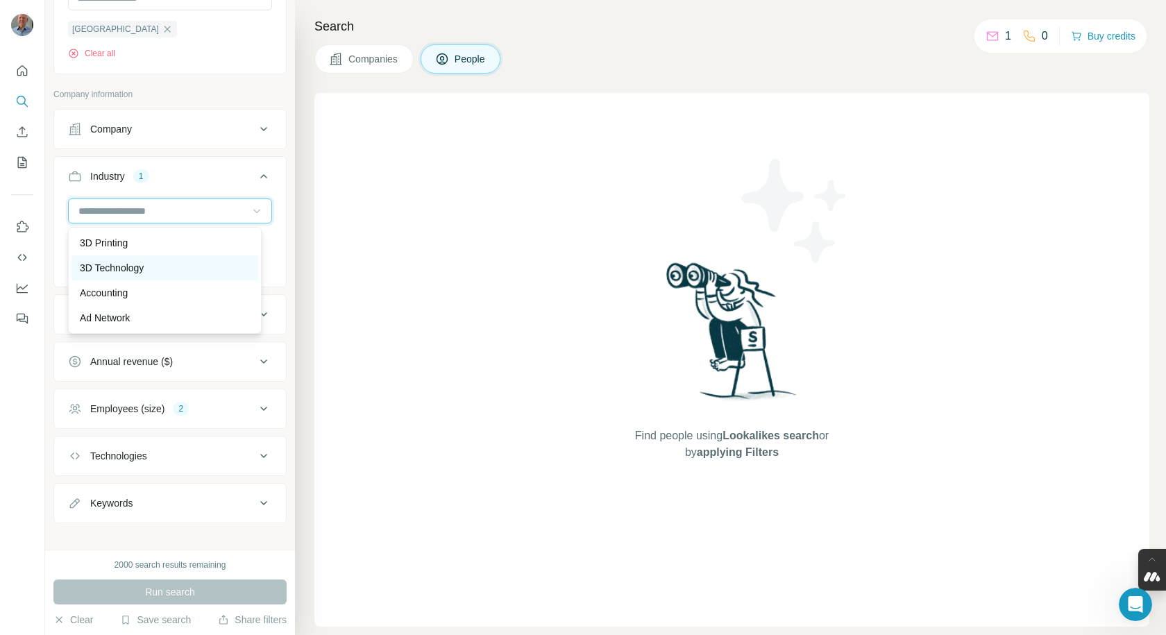
scroll to position [486, 0]
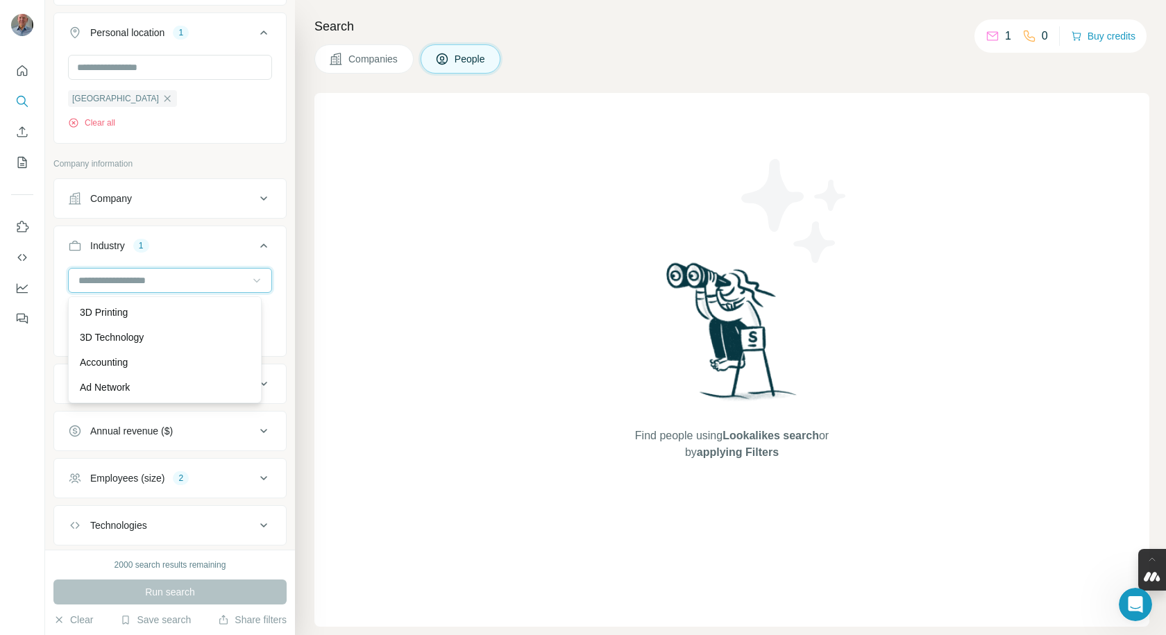
click at [155, 280] on input at bounding box center [162, 280] width 171 height 15
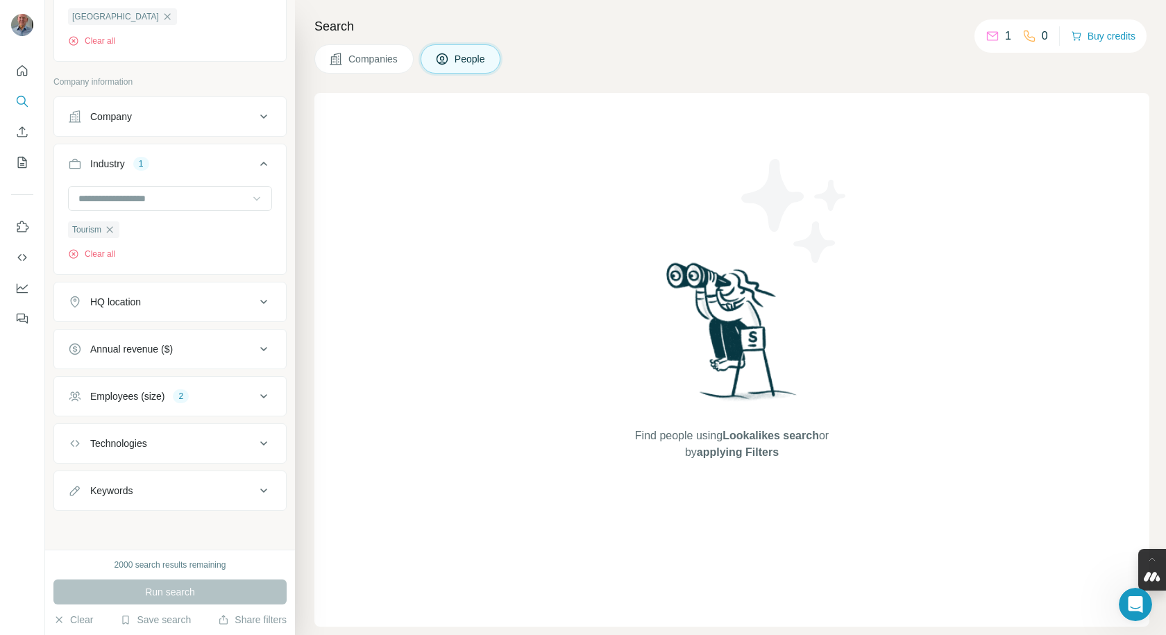
scroll to position [569, 0]
click at [429, 343] on div "Find people using Lookalikes search or by applying Filters" at bounding box center [731, 360] width 835 height 534
click at [138, 163] on div "1" at bounding box center [141, 164] width 16 height 12
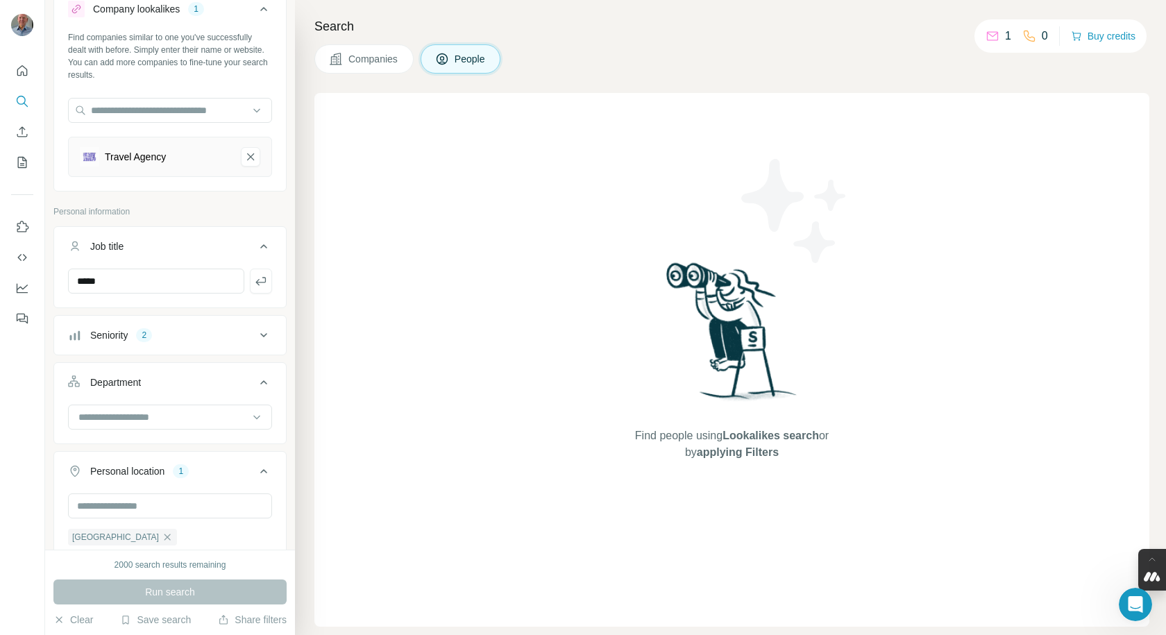
scroll to position [69, 0]
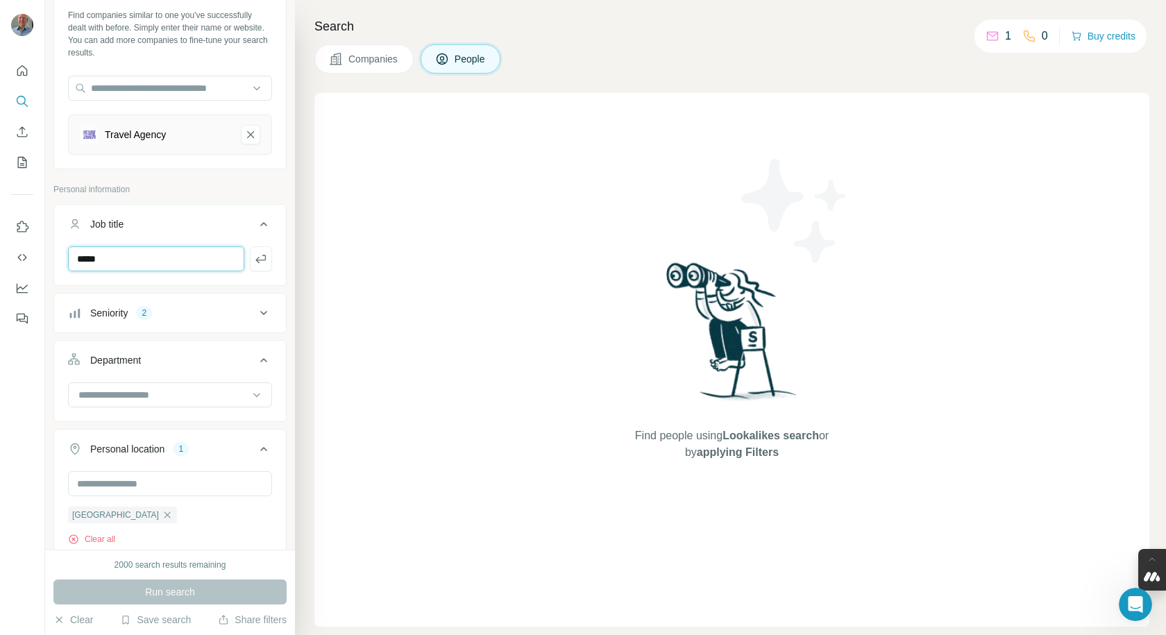
click at [211, 261] on input "*****" at bounding box center [156, 258] width 176 height 25
click at [254, 261] on icon "button" at bounding box center [261, 259] width 14 height 14
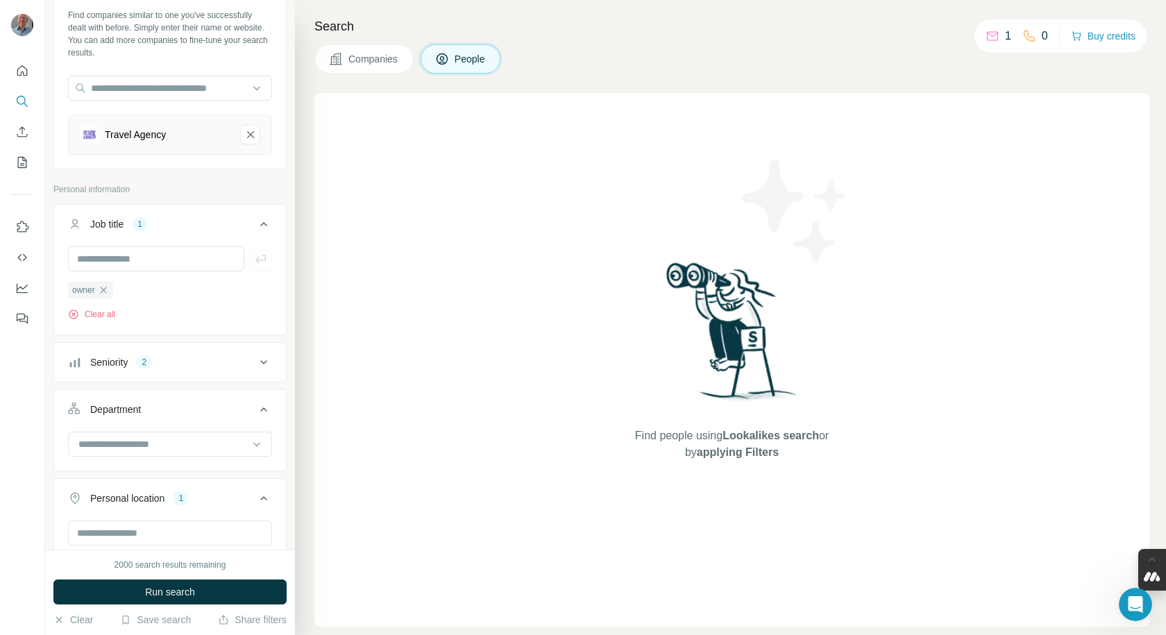
click at [246, 261] on div at bounding box center [170, 258] width 204 height 25
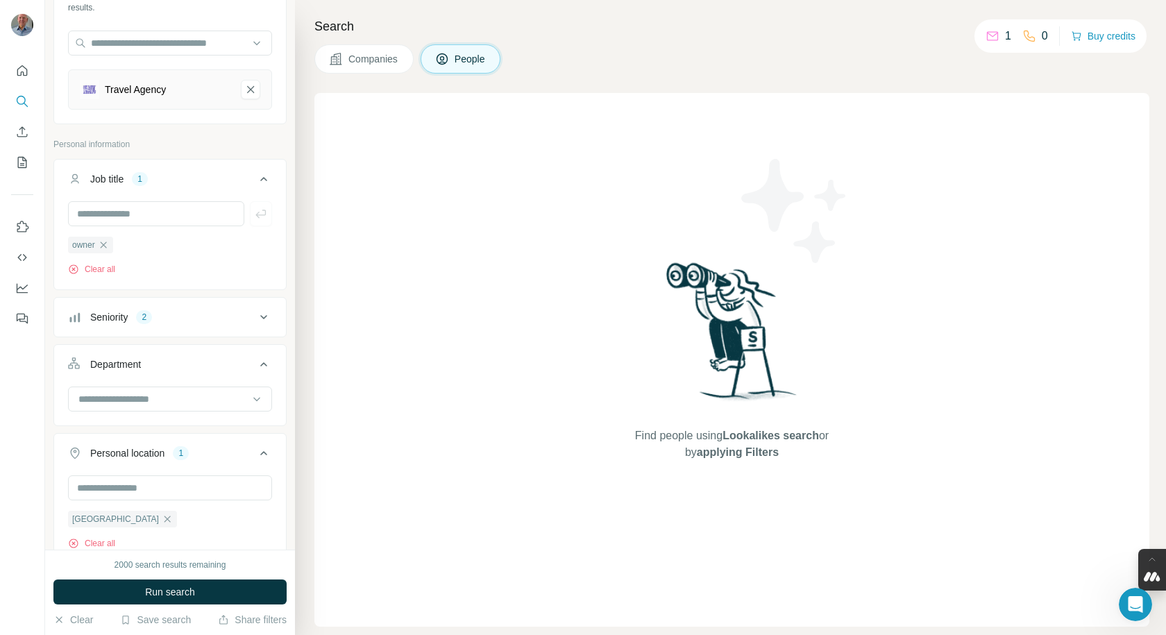
scroll to position [139, 0]
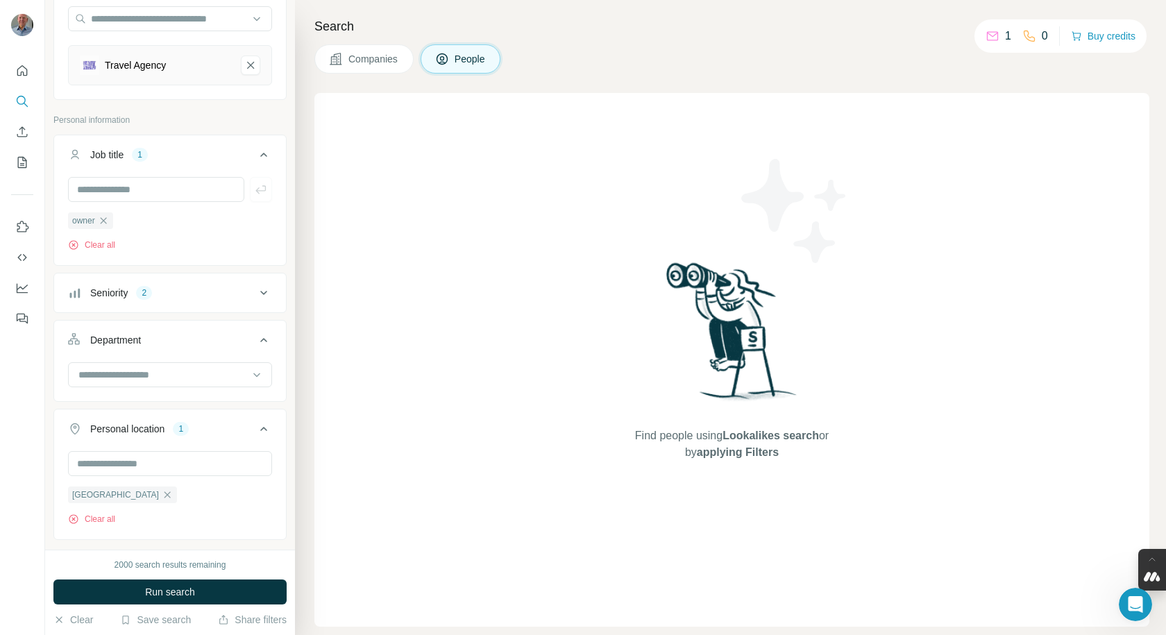
click at [144, 298] on div "2" at bounding box center [144, 293] width 16 height 12
click at [76, 501] on icon at bounding box center [76, 504] width 14 height 14
click at [75, 522] on icon at bounding box center [76, 528] width 17 height 17
click at [404, 321] on div "Find people using Lookalikes search or by applying Filters" at bounding box center [731, 360] width 835 height 534
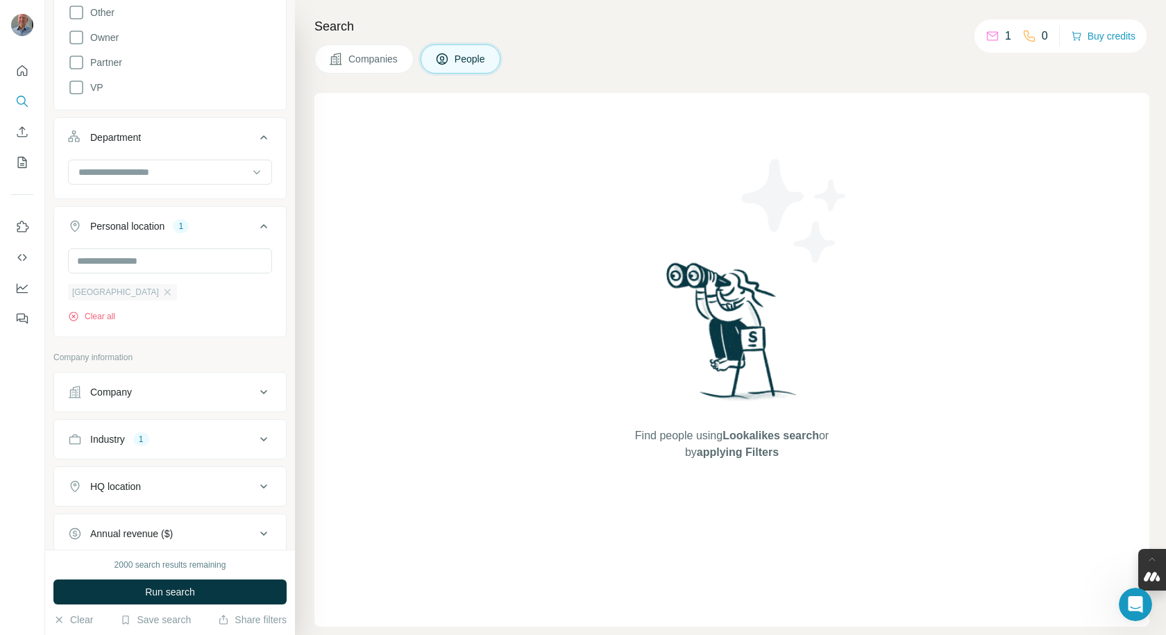
scroll to position [763, 0]
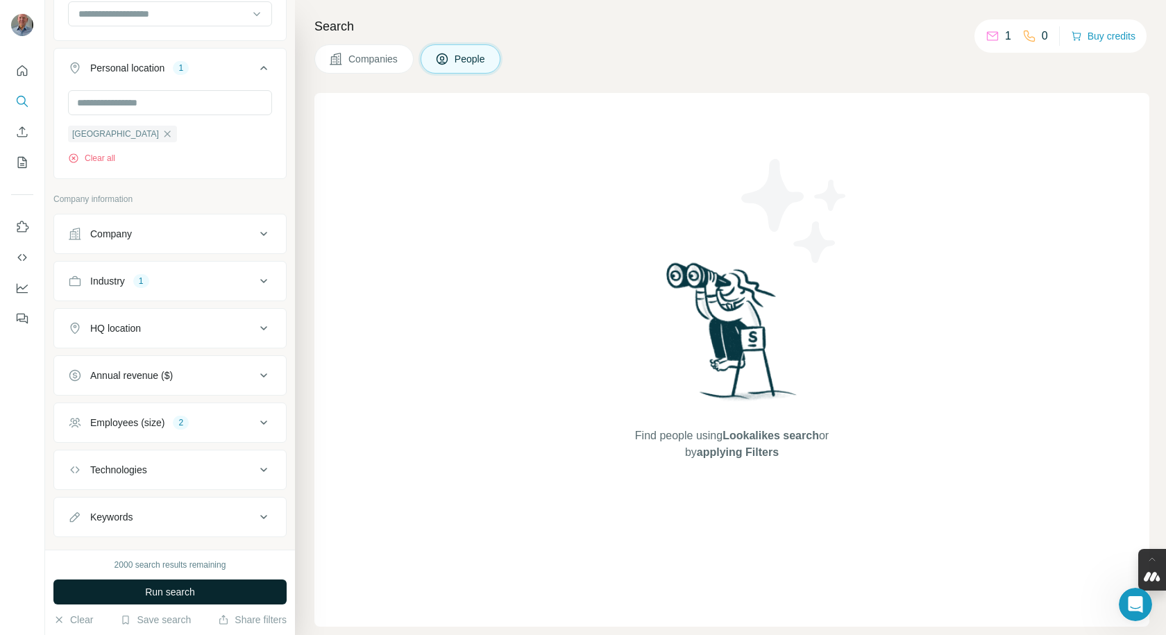
click at [167, 594] on span "Run search" at bounding box center [170, 592] width 50 height 14
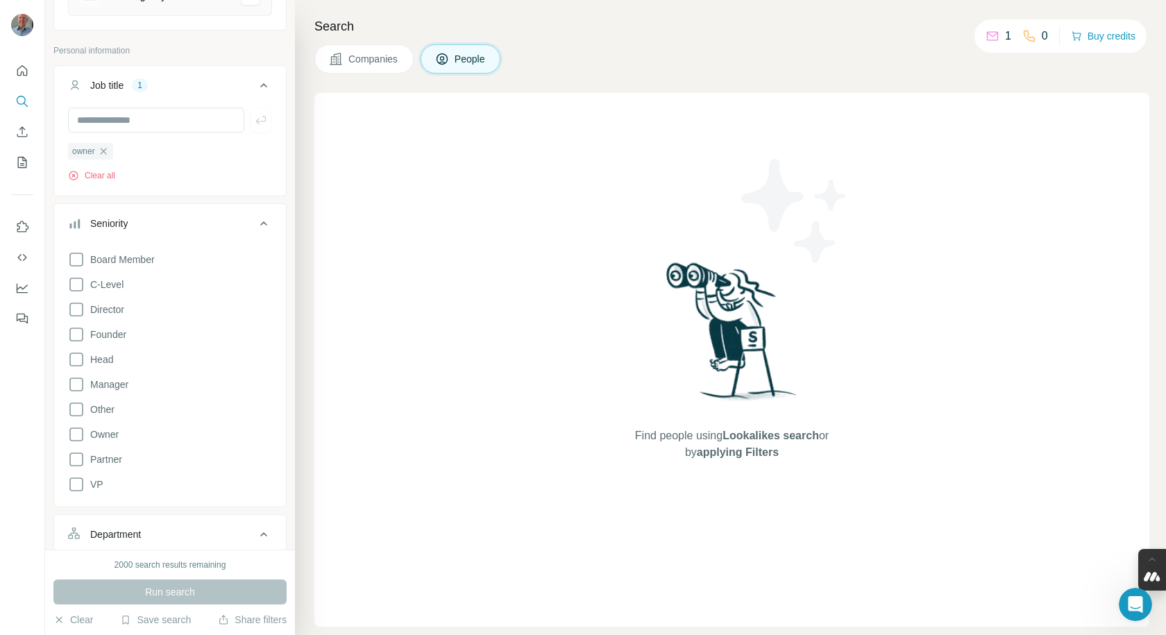
scroll to position [0, 0]
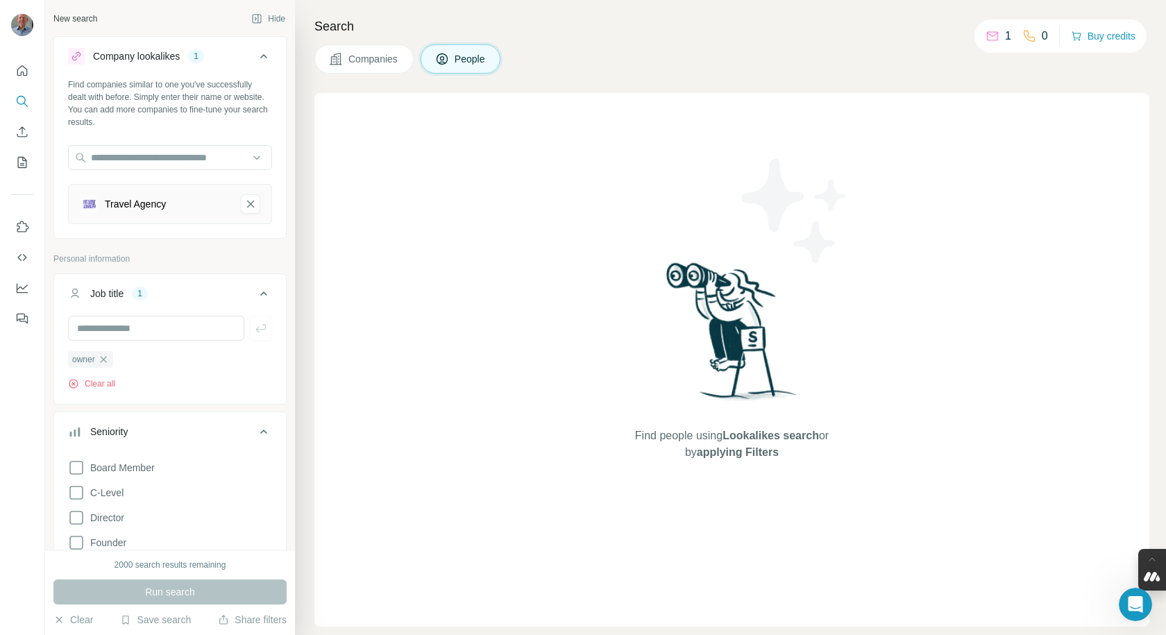
click at [146, 296] on div "1" at bounding box center [140, 293] width 16 height 12
click at [256, 295] on icon at bounding box center [263, 293] width 17 height 17
click at [144, 297] on div "1" at bounding box center [140, 293] width 16 height 12
click at [143, 296] on div "1" at bounding box center [140, 293] width 16 height 12
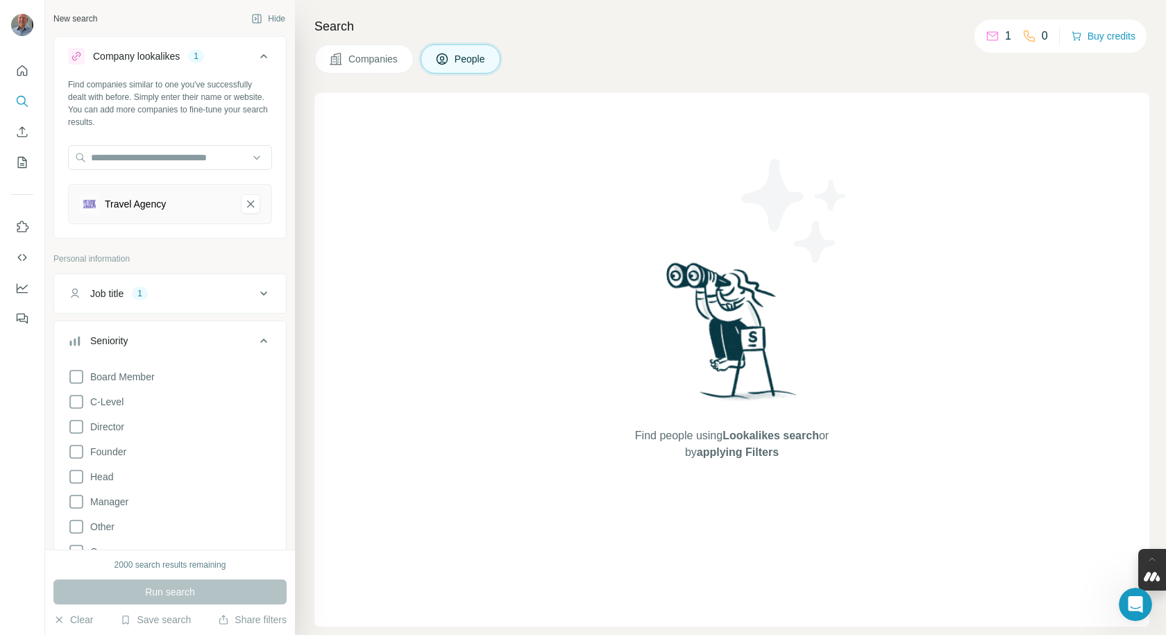
click at [116, 294] on div "Job title" at bounding box center [106, 294] width 33 height 14
click at [105, 359] on icon "button" at bounding box center [103, 359] width 11 height 11
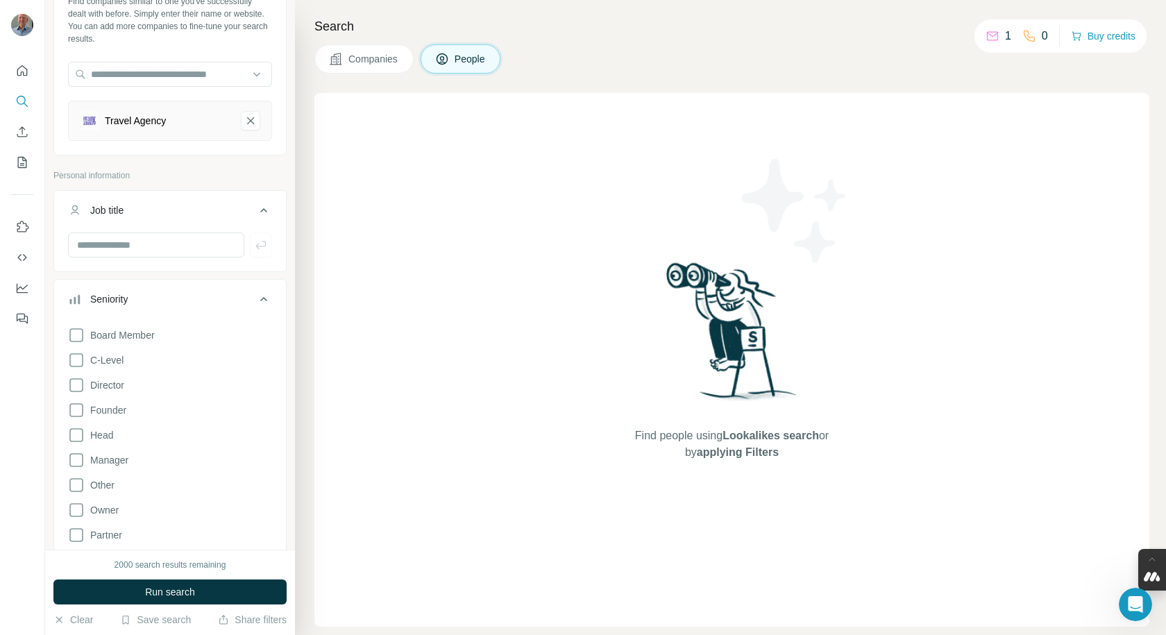
scroll to position [139, 0]
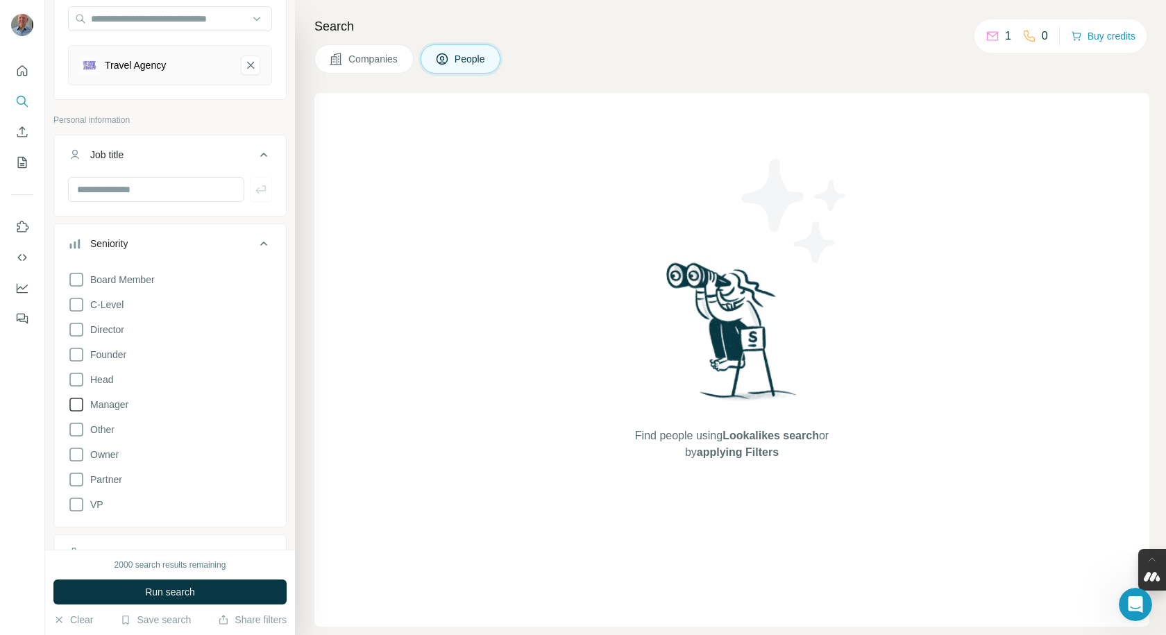
click at [75, 405] on icon at bounding box center [76, 404] width 17 height 17
click at [72, 453] on icon at bounding box center [76, 454] width 17 height 17
click at [74, 478] on icon at bounding box center [76, 479] width 17 height 17
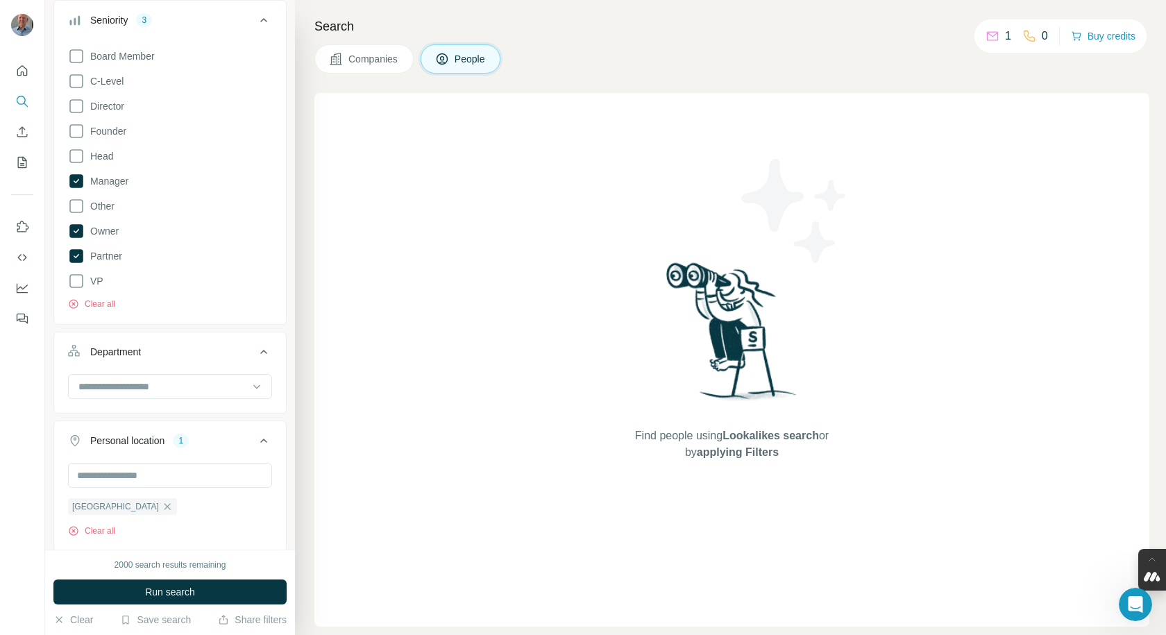
scroll to position [762, 0]
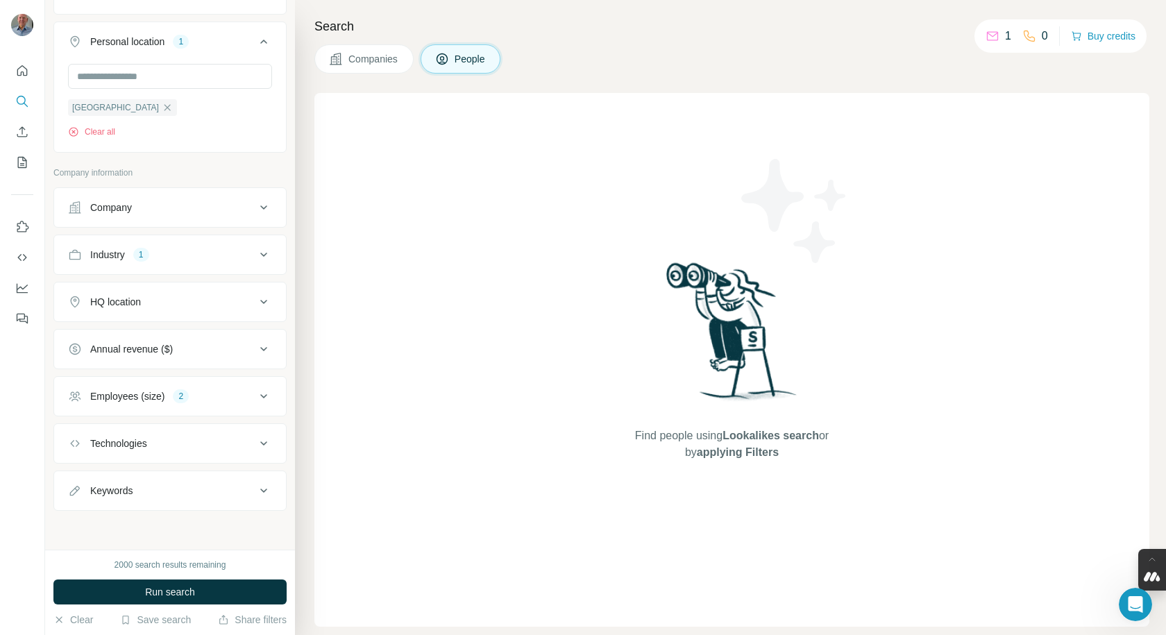
drag, startPoint x: 249, startPoint y: 305, endPoint x: 479, endPoint y: 241, distance: 238.4
click at [552, 219] on div "Find people using Lookalikes search or by applying Filters" at bounding box center [731, 360] width 835 height 534
click at [167, 589] on span "Run search" at bounding box center [170, 592] width 50 height 14
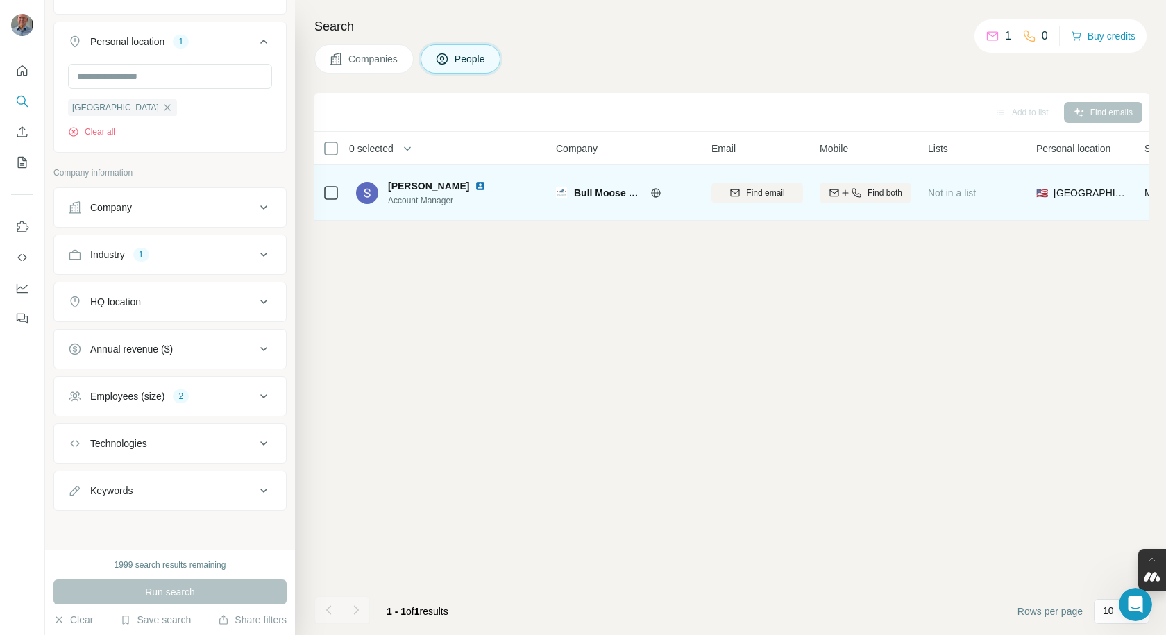
click at [624, 198] on span "Bull Moose Marketing" at bounding box center [608, 193] width 69 height 14
click at [655, 193] on icon at bounding box center [655, 192] width 9 height 1
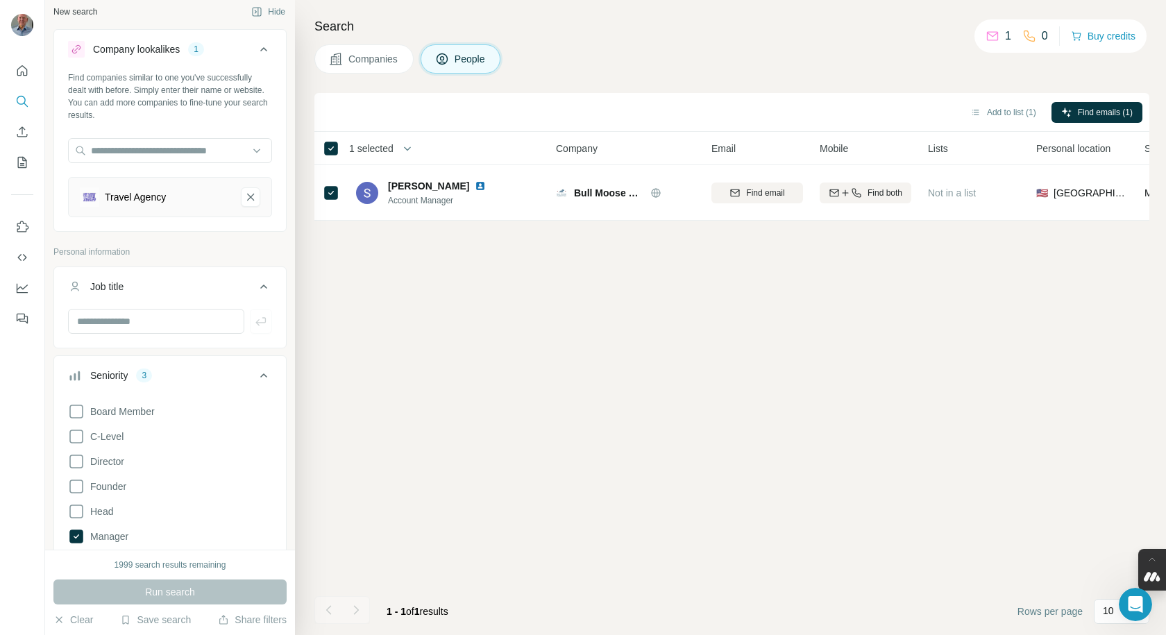
scroll to position [0, 0]
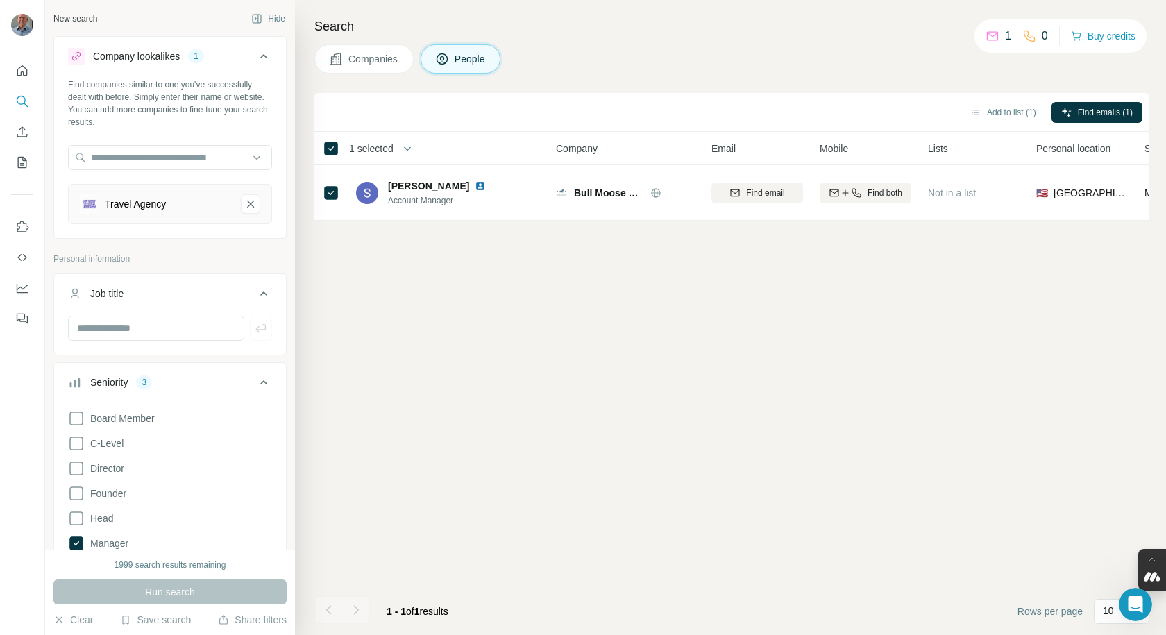
click at [185, 201] on div "Travel Agency" at bounding box center [155, 203] width 150 height 19
click at [144, 197] on div "Travel Agency" at bounding box center [135, 204] width 61 height 14
click at [244, 202] on icon "Travel Agency-remove-button" at bounding box center [250, 204] width 12 height 14
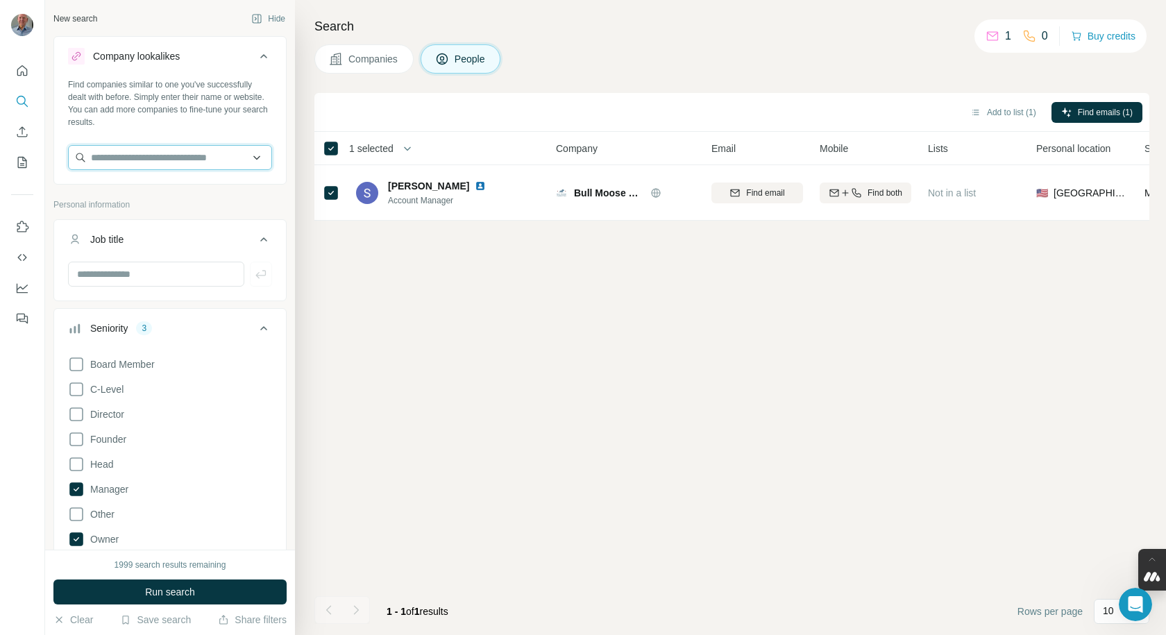
click at [166, 161] on input "text" at bounding box center [170, 157] width 204 height 25
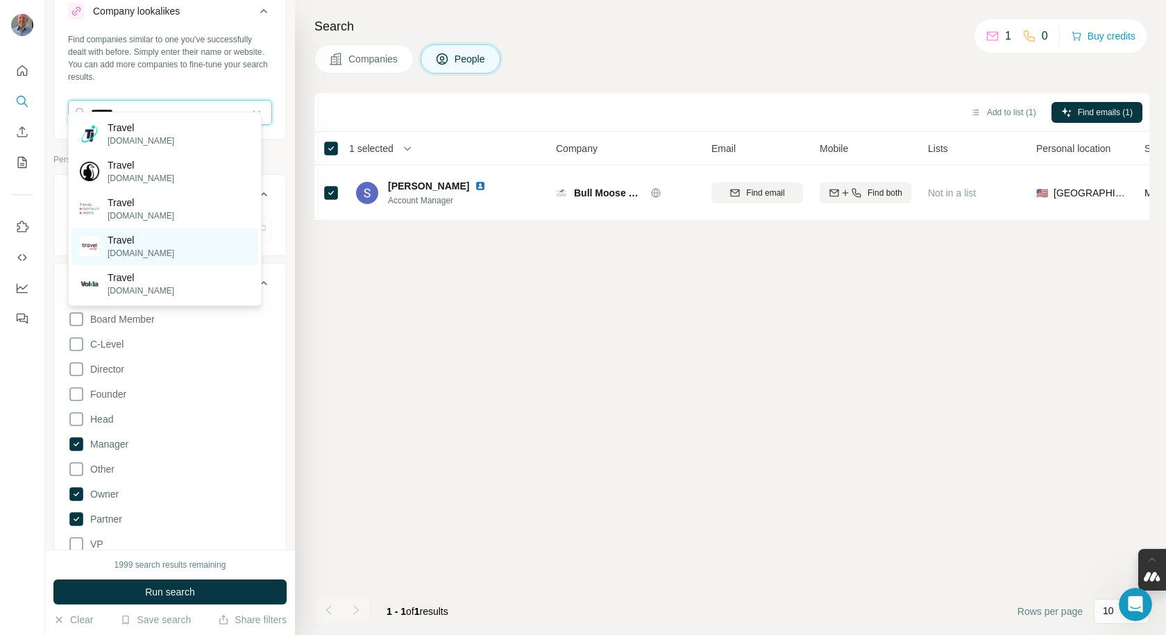
scroll to position [69, 0]
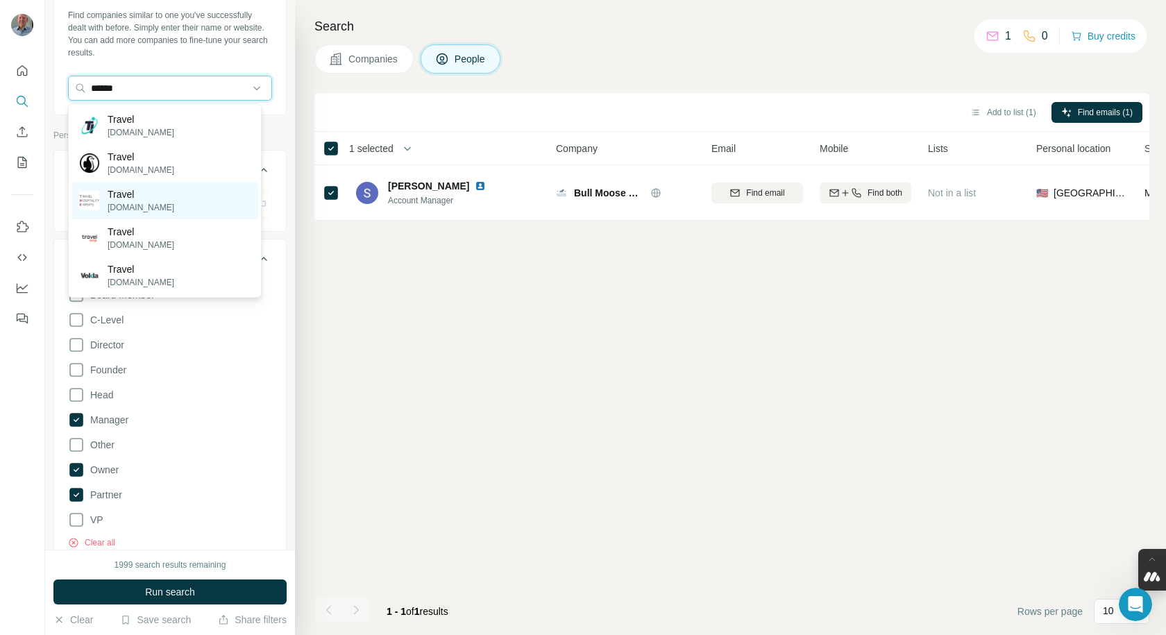
type input "******"
click at [149, 208] on p "[DOMAIN_NAME]" at bounding box center [141, 207] width 67 height 12
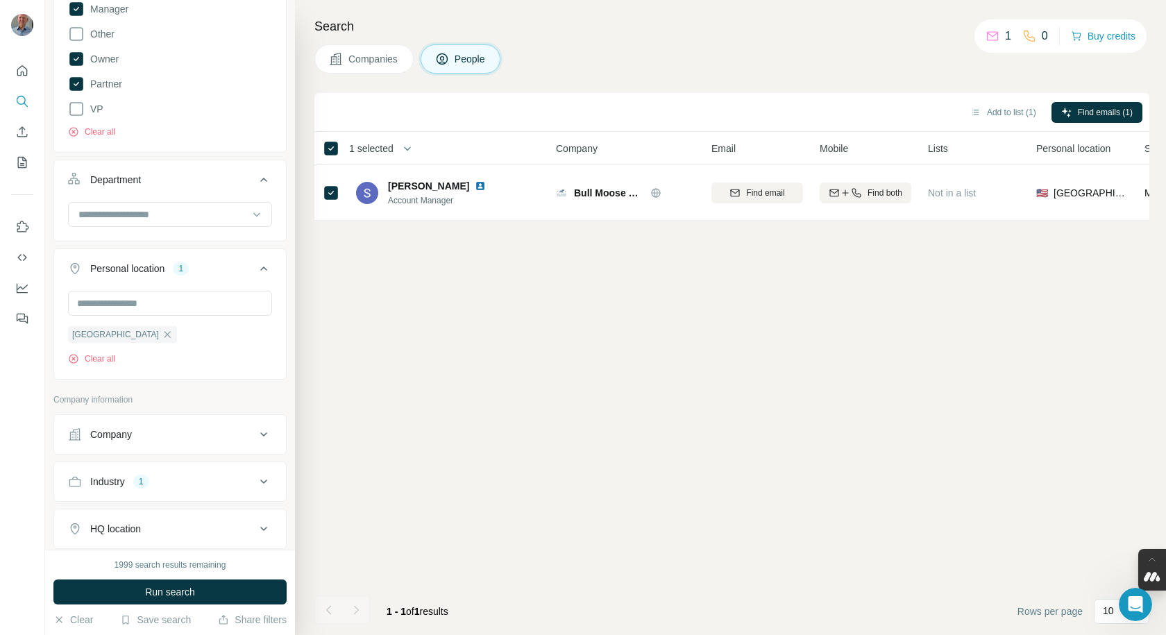
scroll to position [555, 0]
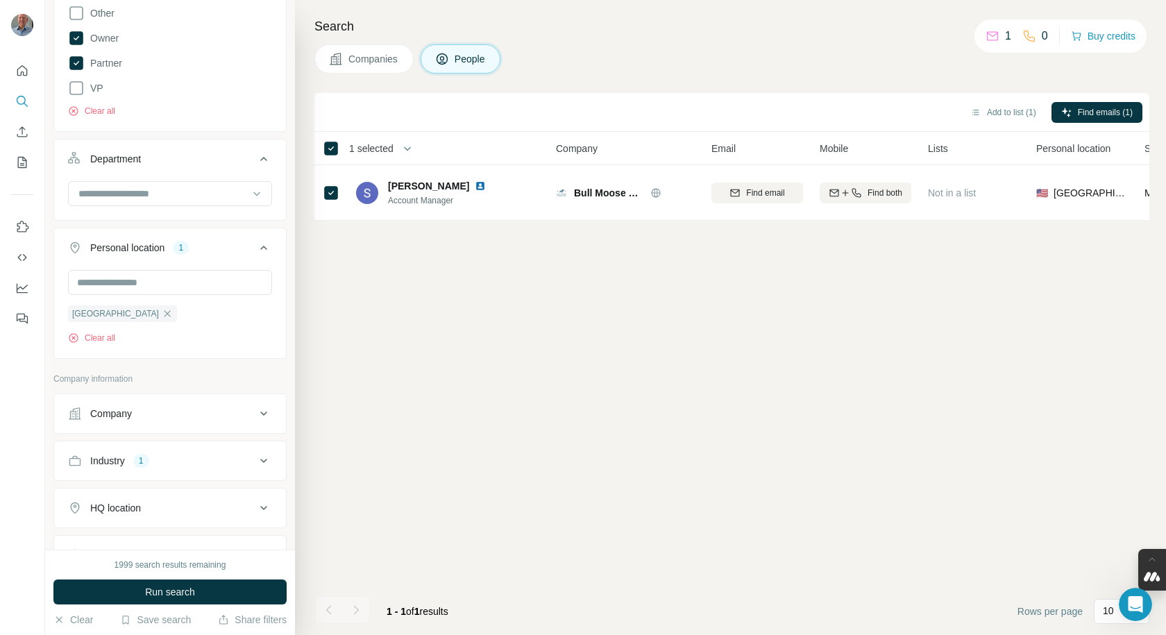
click at [176, 596] on span "Run search" at bounding box center [170, 592] width 50 height 14
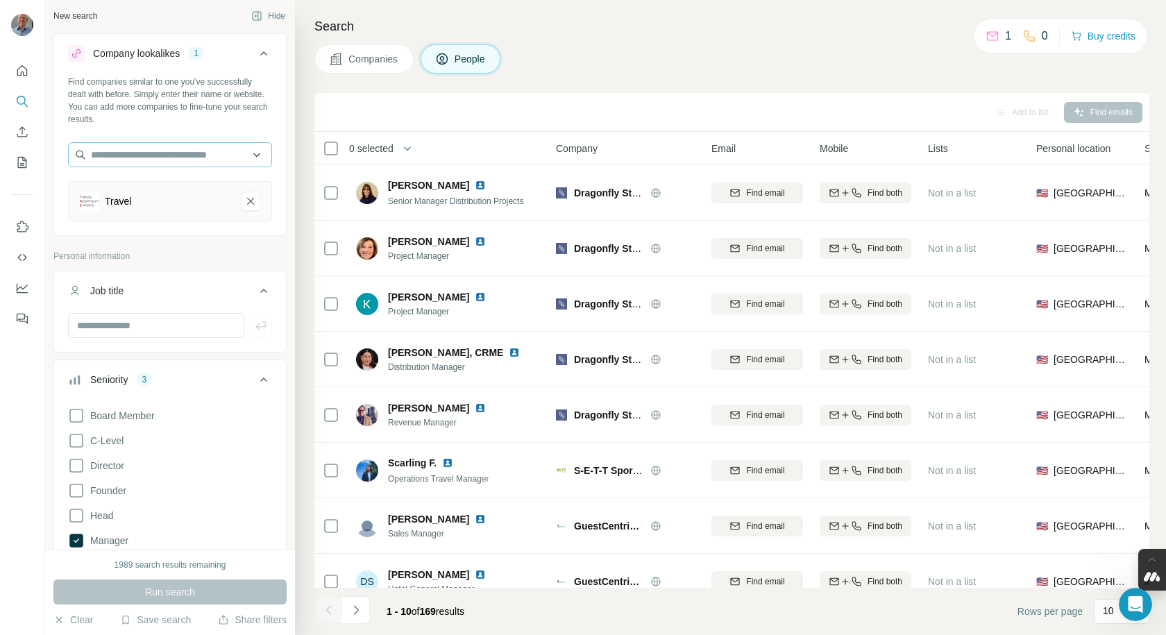
scroll to position [0, 0]
click at [244, 204] on icon "Travel-remove-button" at bounding box center [250, 204] width 12 height 14
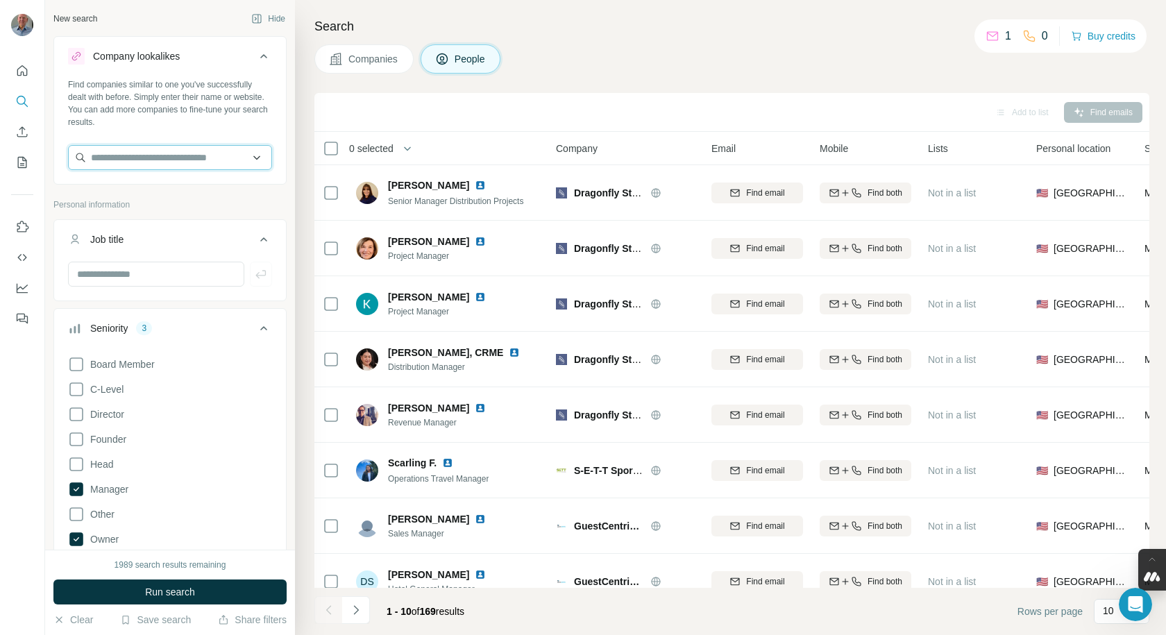
click at [125, 163] on input "text" at bounding box center [170, 157] width 204 height 25
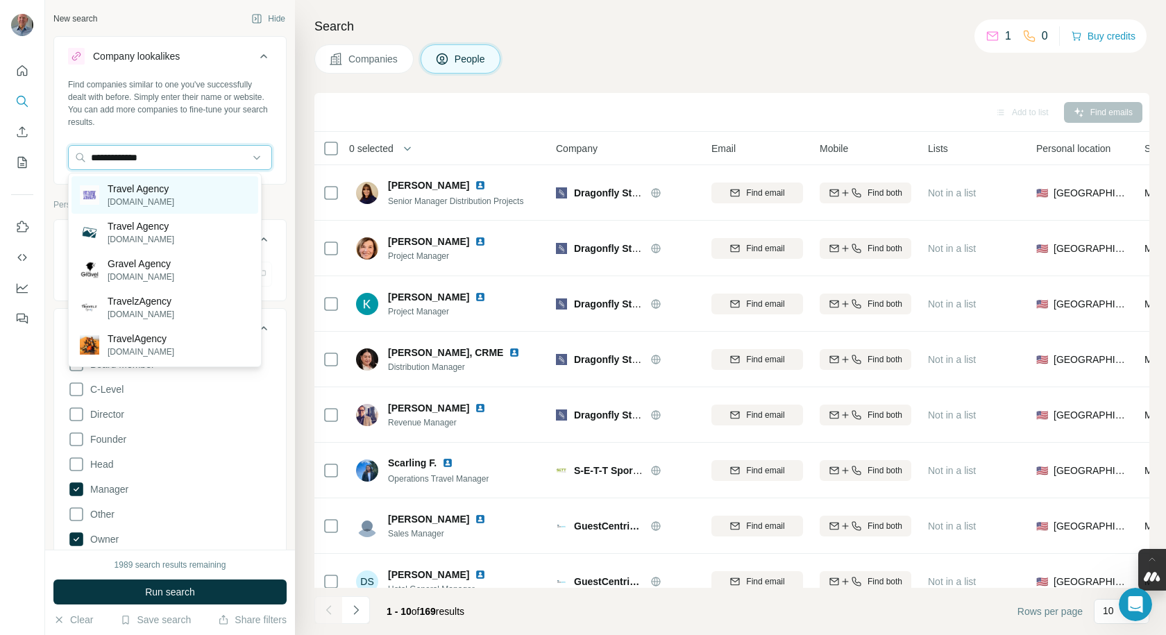
type input "**********"
click at [148, 193] on p "Travel Agency" at bounding box center [141, 189] width 67 height 14
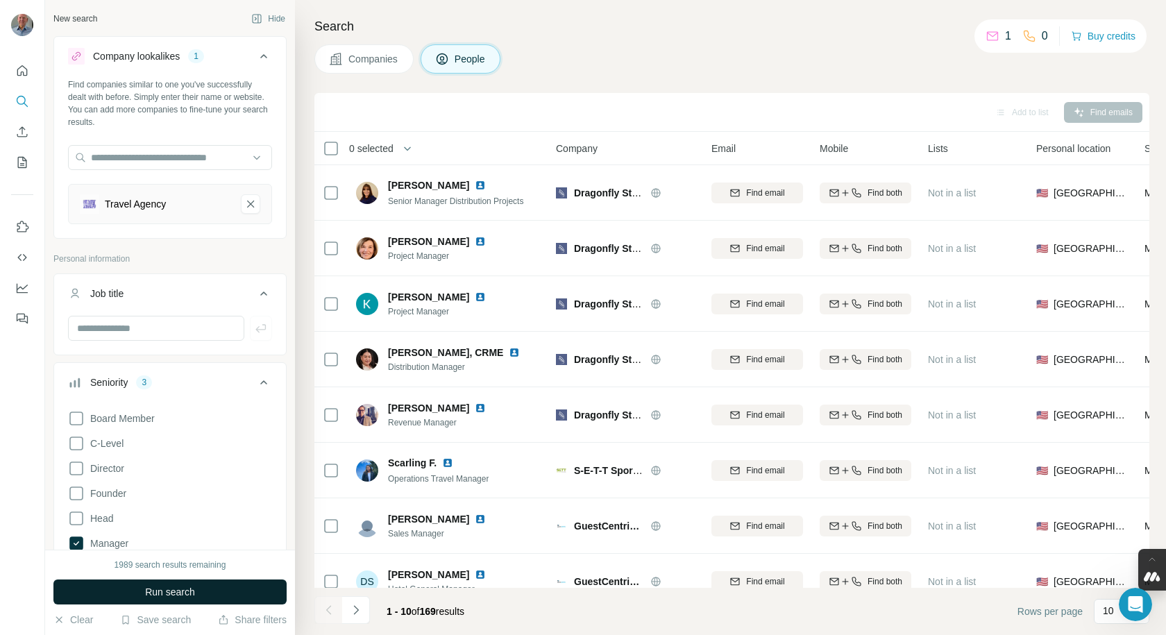
click at [159, 591] on span "Run search" at bounding box center [170, 592] width 50 height 14
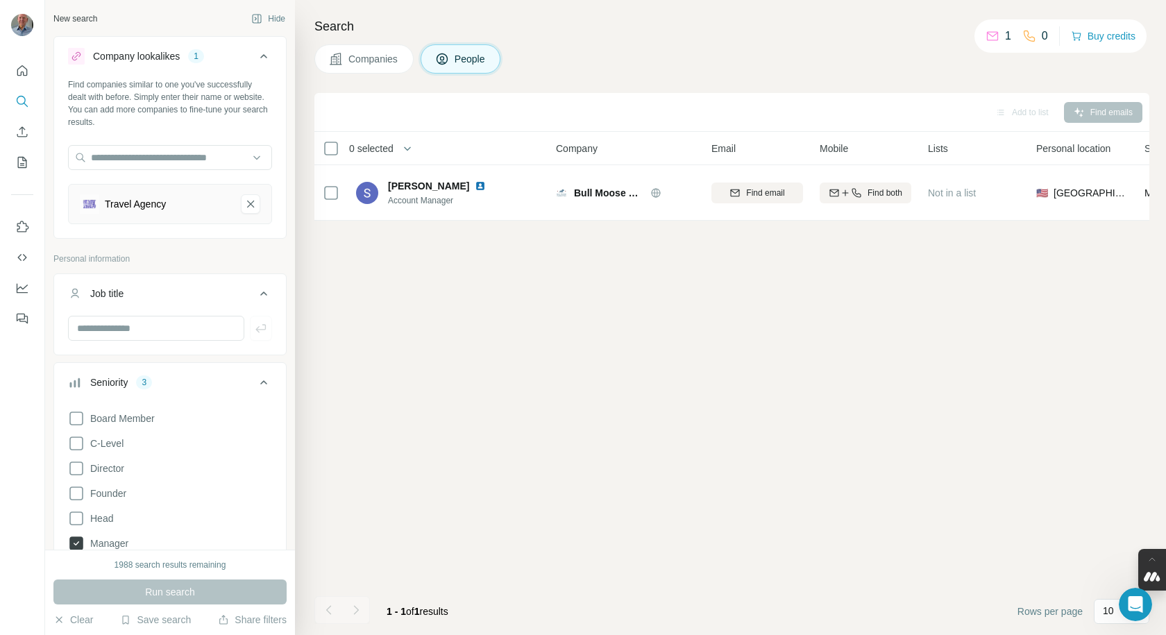
click at [73, 542] on icon at bounding box center [76, 543] width 14 height 14
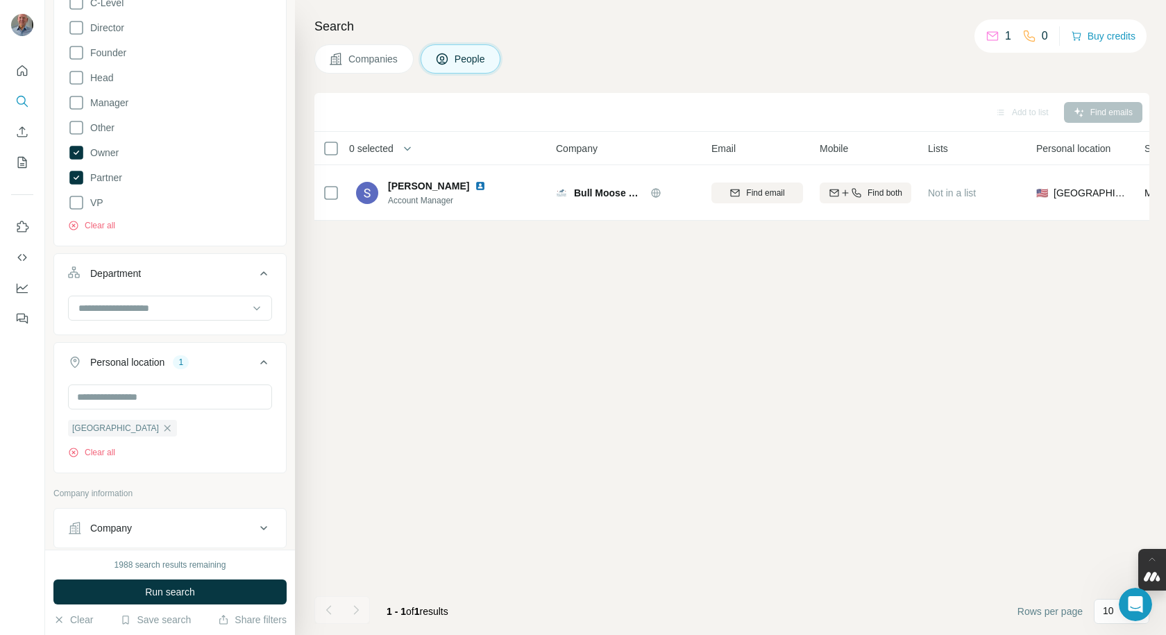
scroll to position [417, 0]
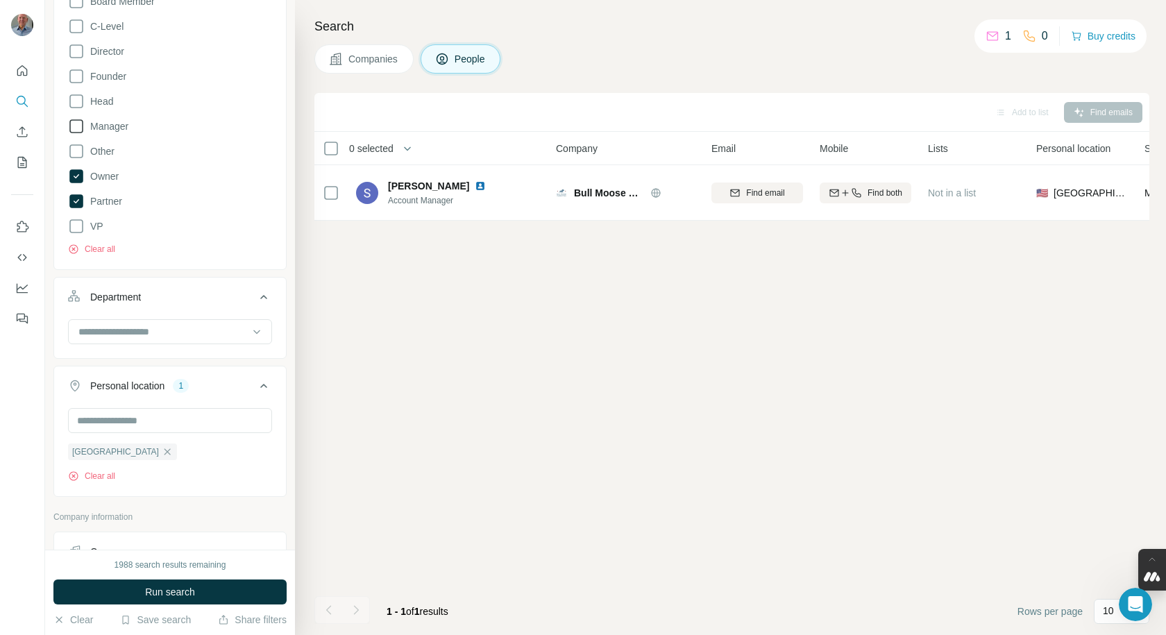
click at [76, 127] on icon at bounding box center [76, 126] width 17 height 17
click at [71, 202] on icon at bounding box center [76, 201] width 14 height 14
click at [151, 585] on button "Run search" at bounding box center [169, 591] width 233 height 25
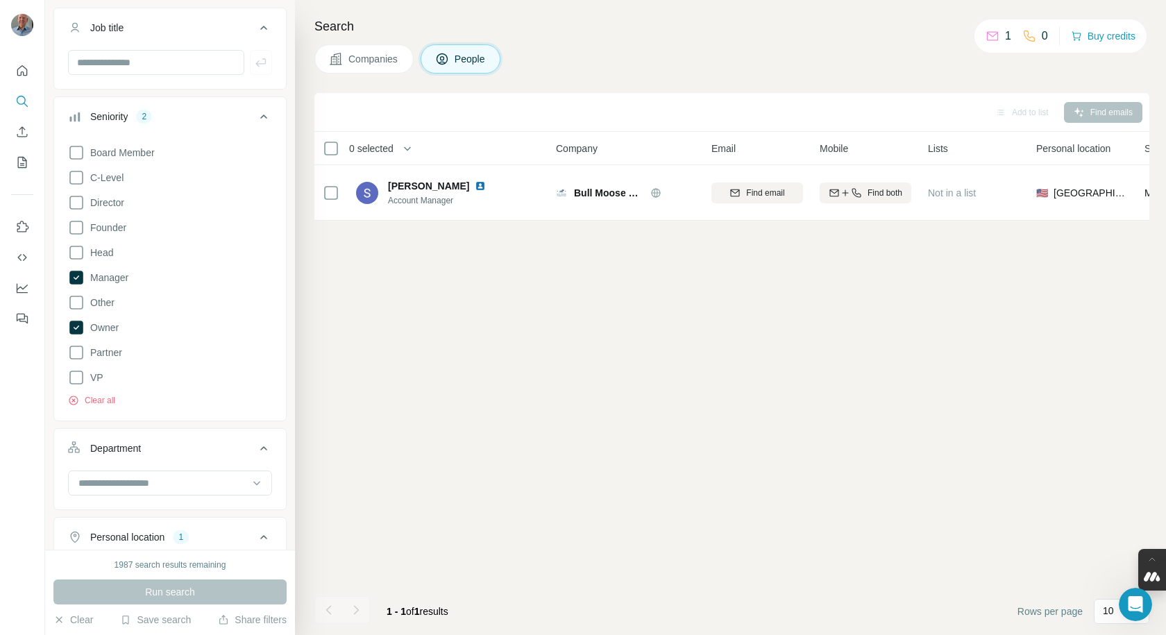
scroll to position [486, 0]
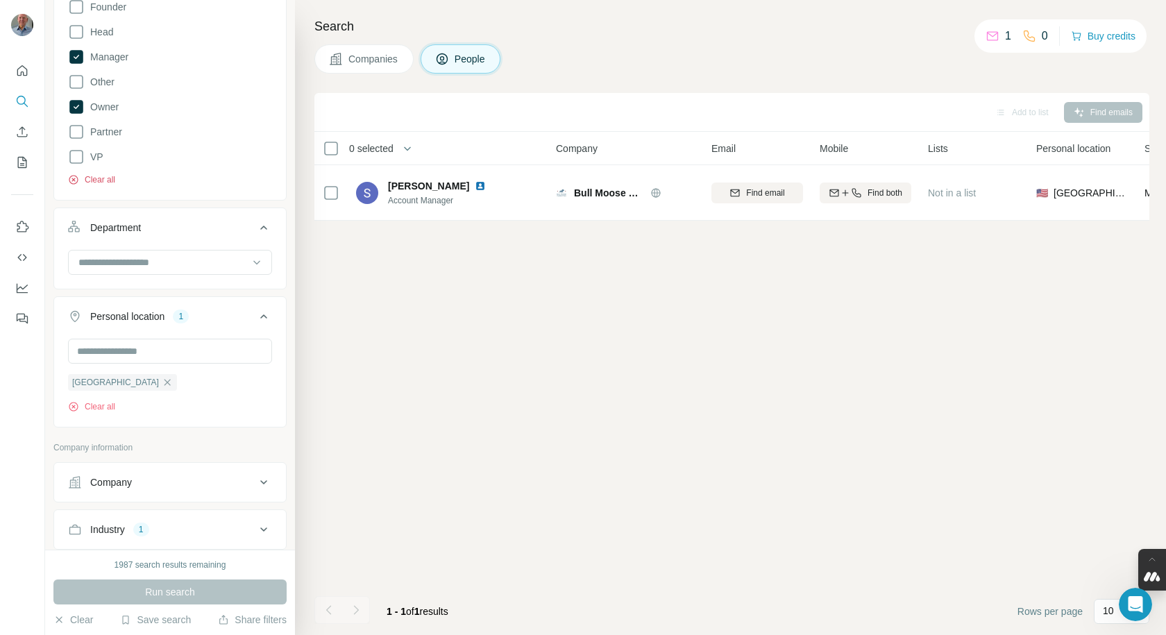
click at [85, 180] on button "Clear all" at bounding box center [91, 179] width 47 height 12
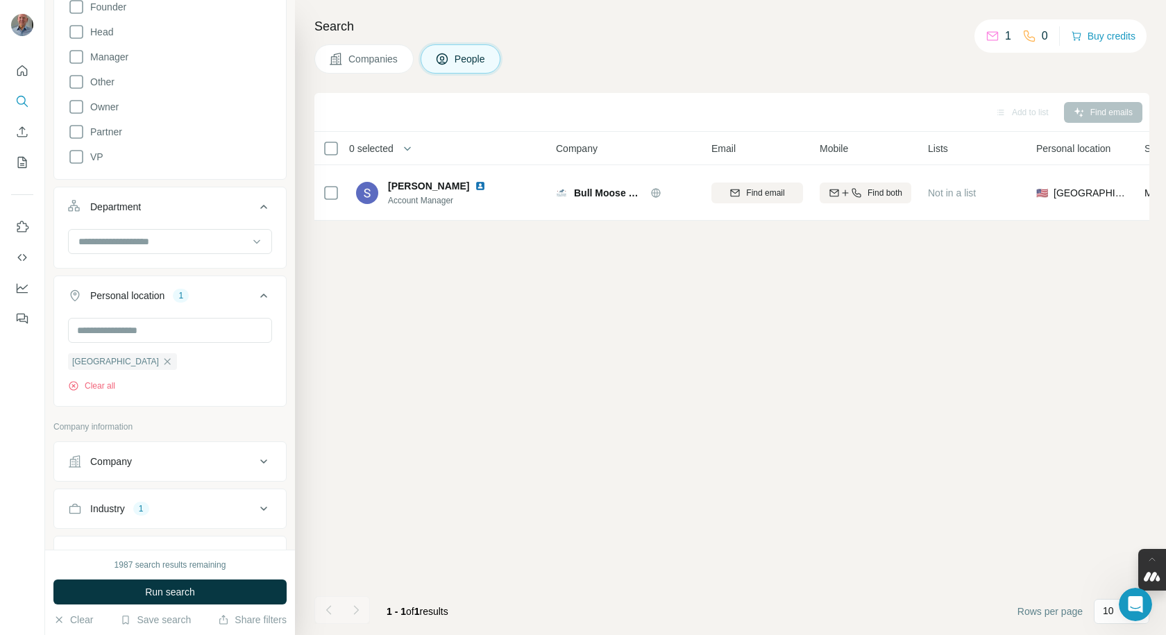
click at [159, 590] on span "Run search" at bounding box center [170, 592] width 50 height 14
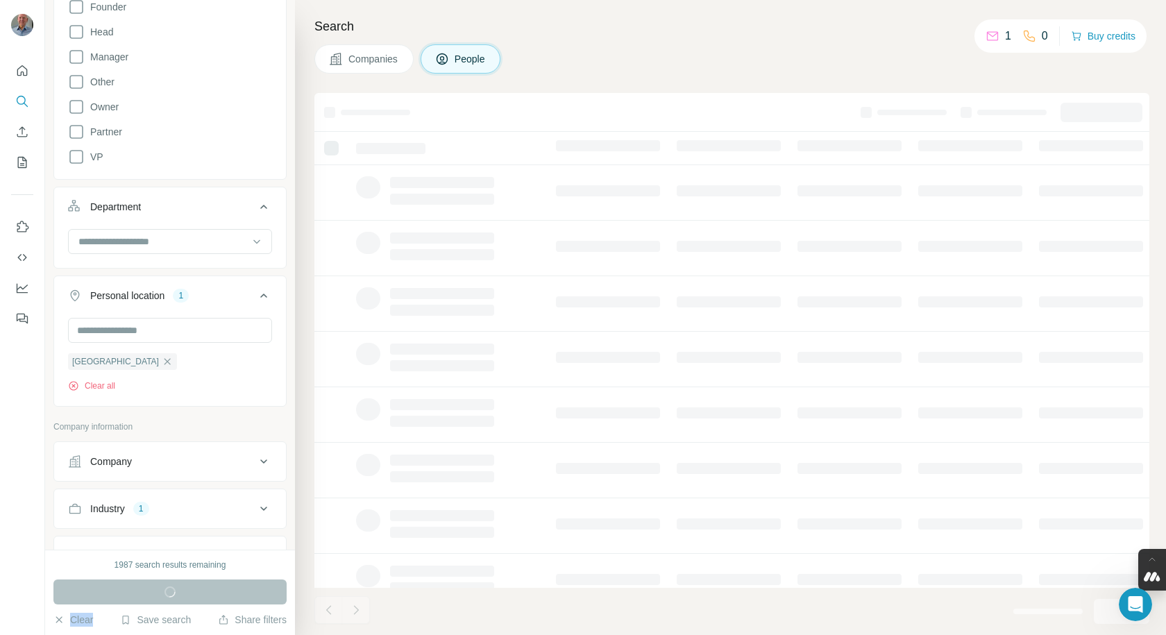
click at [159, 590] on div "Run search" at bounding box center [169, 591] width 233 height 25
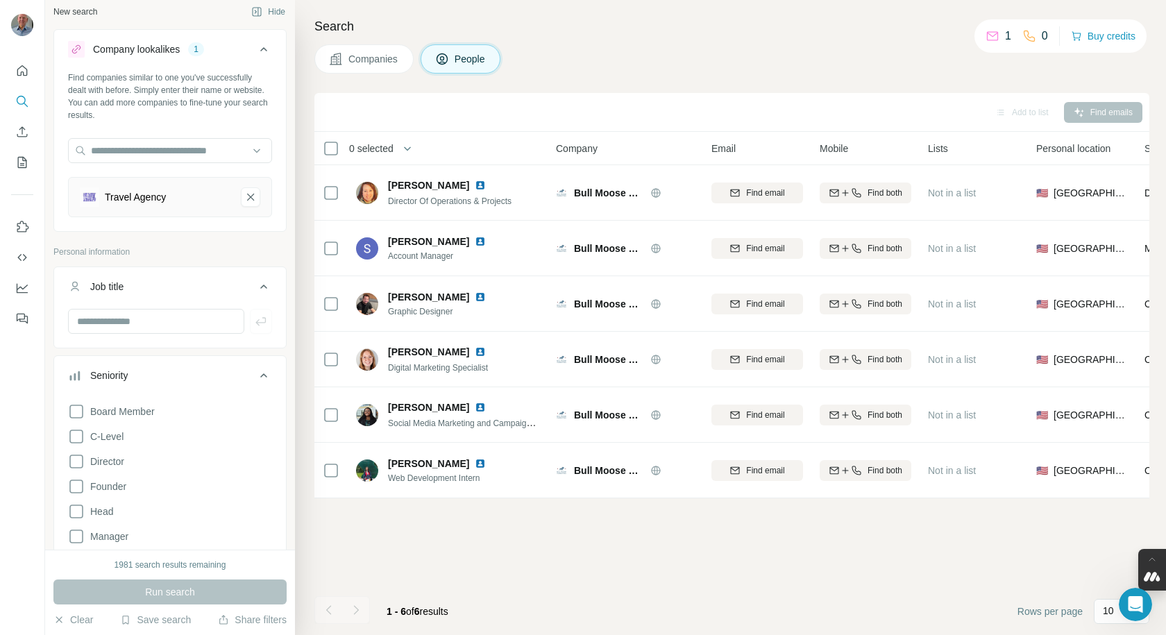
scroll to position [1, 0]
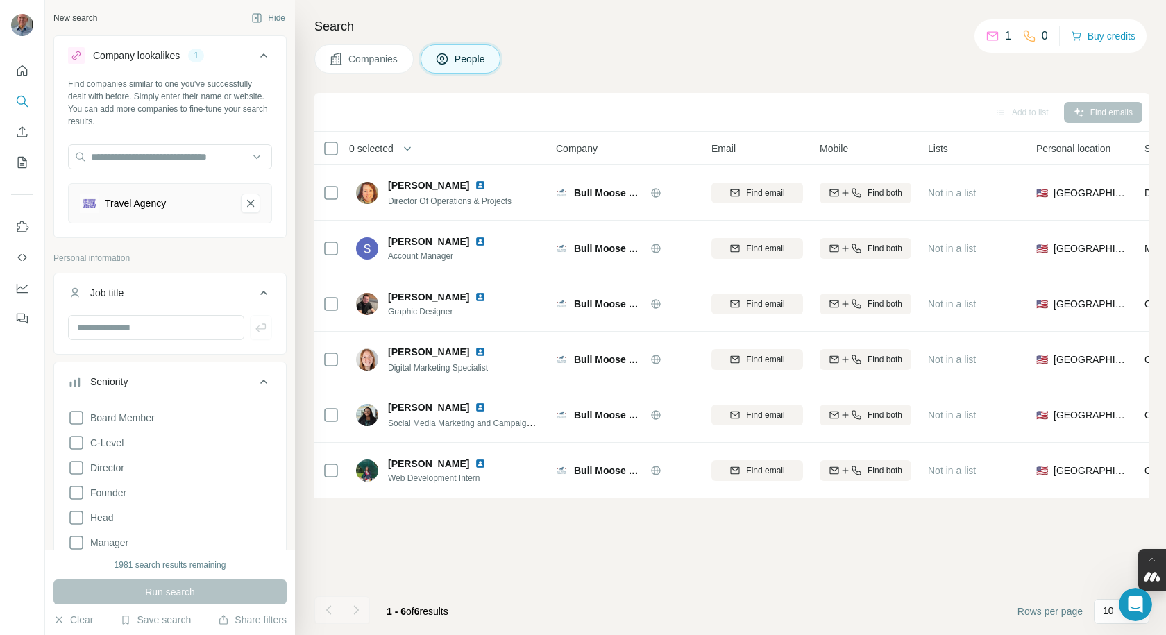
click at [185, 205] on div "Travel Agency" at bounding box center [155, 203] width 150 height 19
click at [244, 203] on icon "Travel Agency-remove-button" at bounding box center [250, 203] width 12 height 14
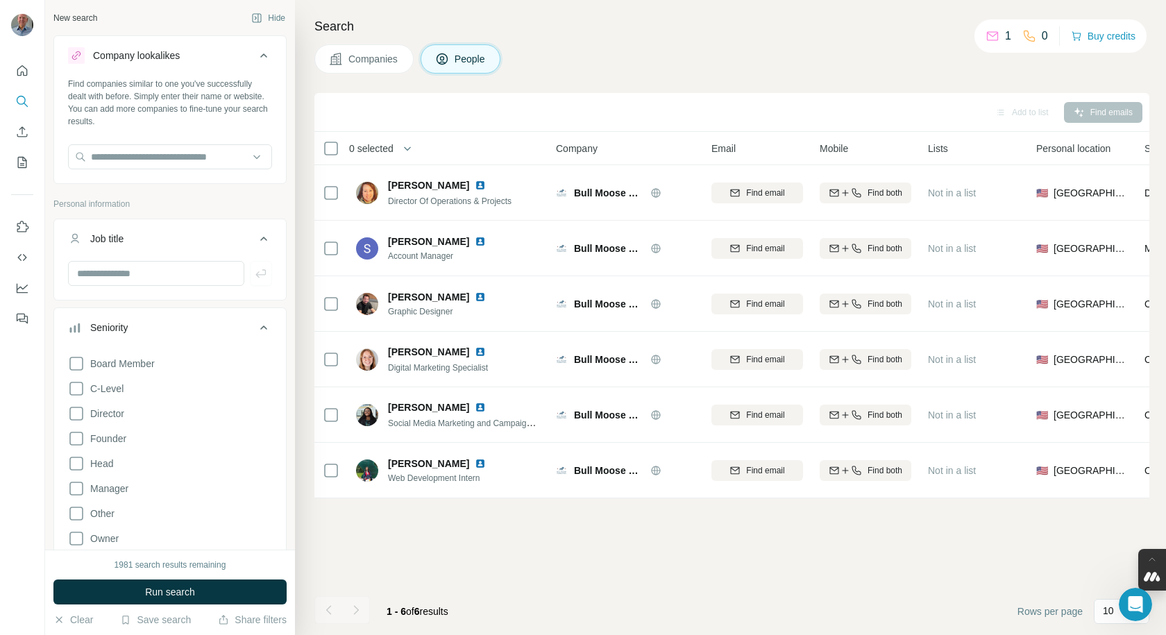
click at [108, 202] on p "Personal information" at bounding box center [169, 204] width 233 height 12
click at [107, 158] on input "text" at bounding box center [170, 156] width 204 height 25
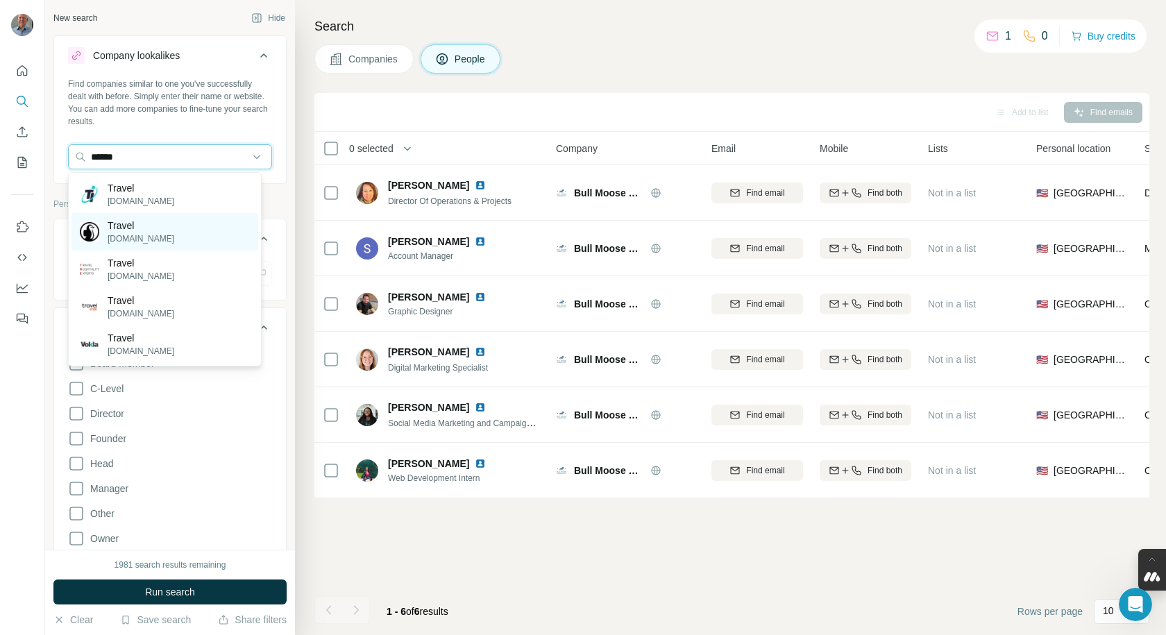
type input "******"
click at [114, 221] on p "Travel" at bounding box center [141, 226] width 67 height 14
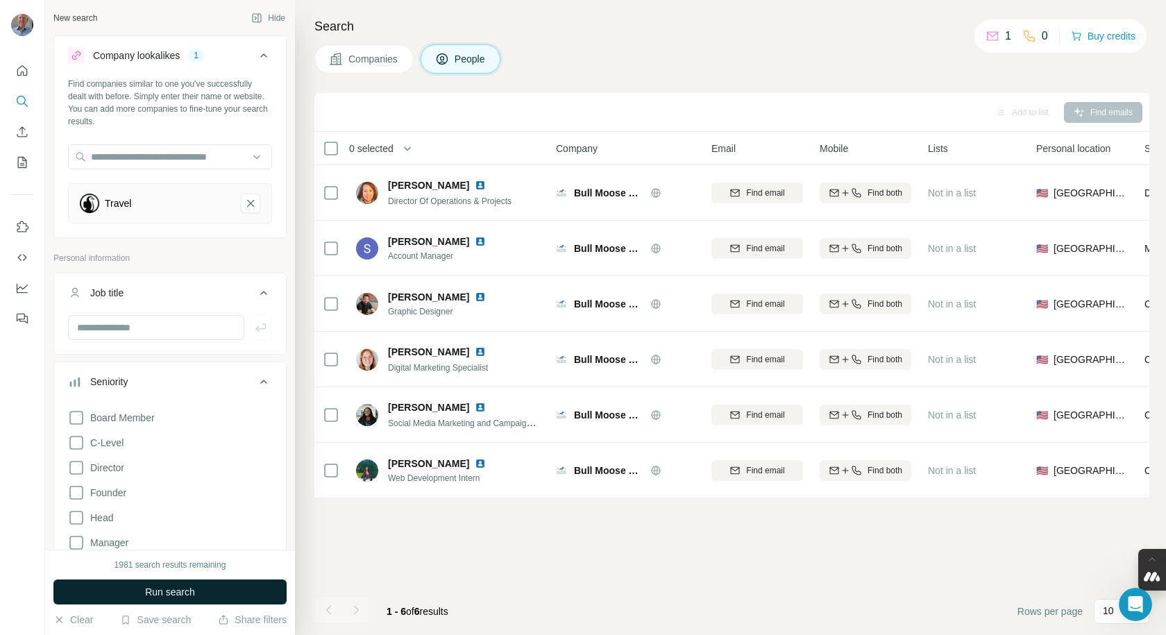
click at [177, 586] on span "Run search" at bounding box center [170, 592] width 50 height 14
